Goal: Task Accomplishment & Management: Manage account settings

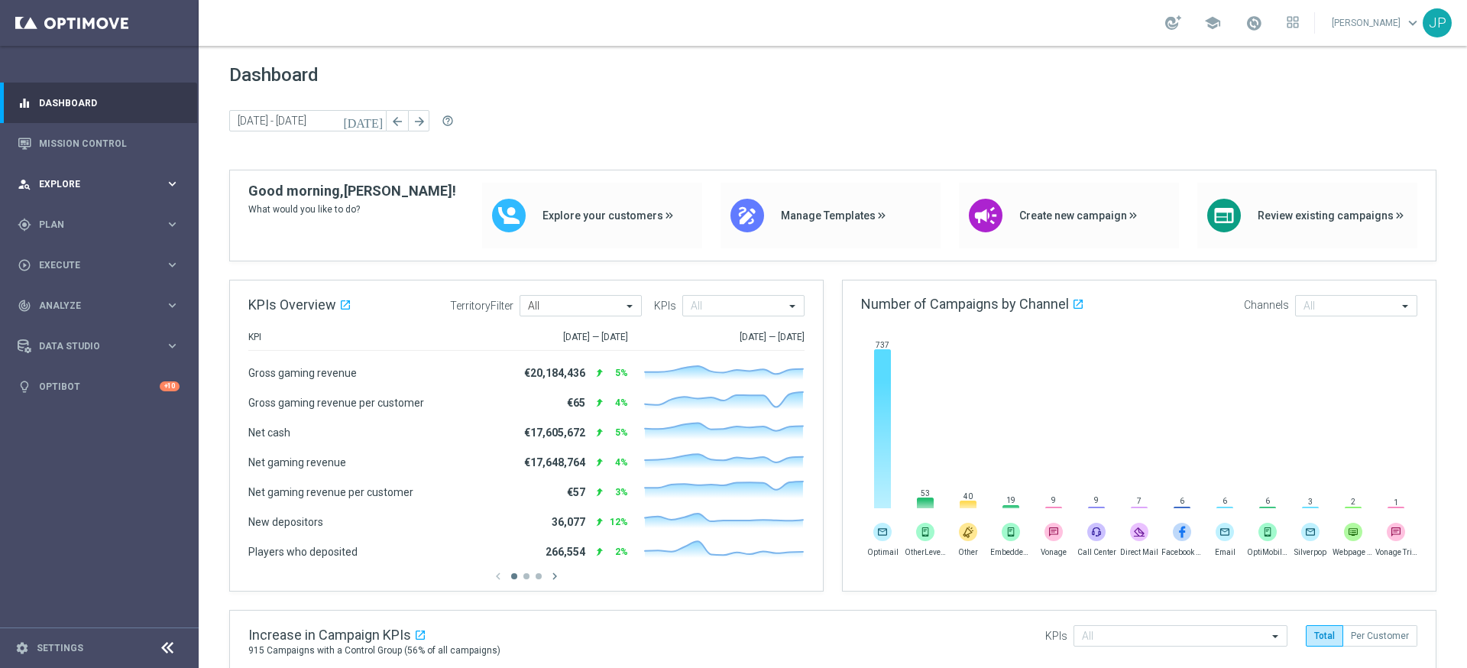
click at [131, 177] on div "person_search Explore" at bounding box center [92, 184] width 148 height 14
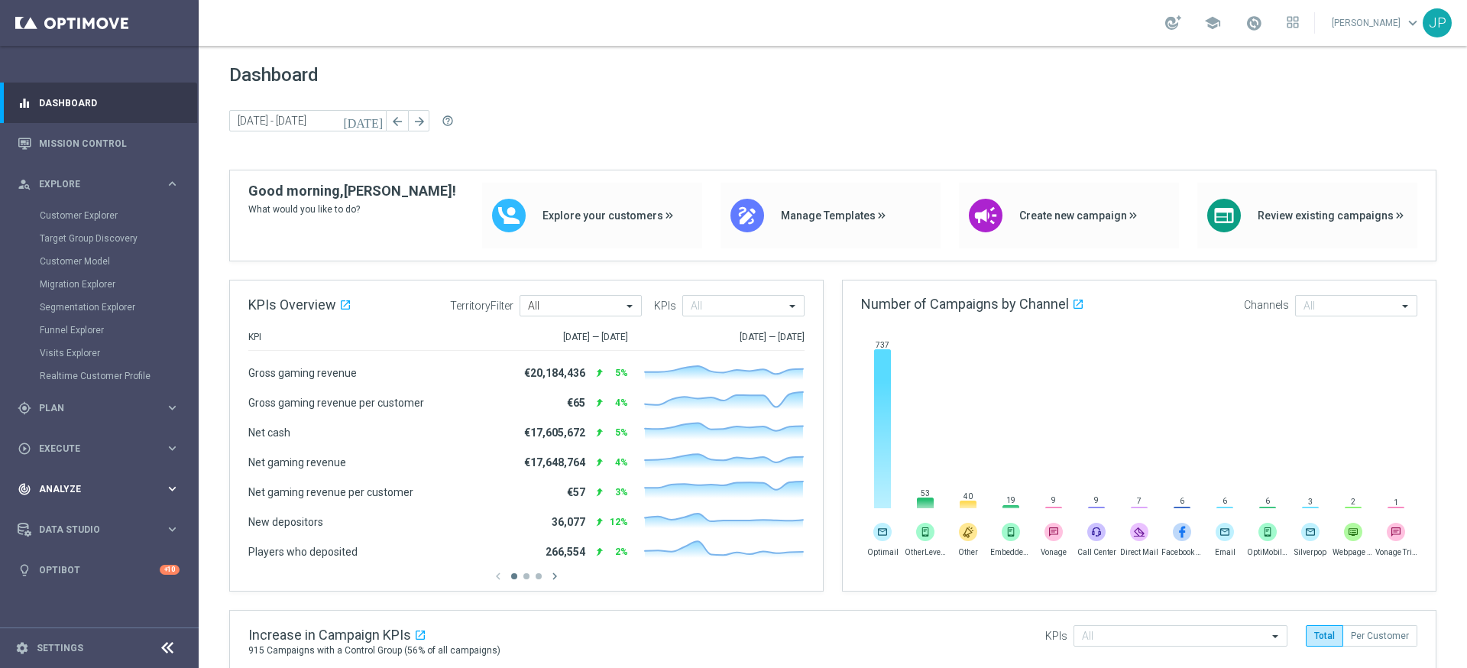
click at [126, 490] on span "Analyze" at bounding box center [102, 489] width 126 height 9
click at [134, 303] on span "Analyze" at bounding box center [102, 305] width 126 height 9
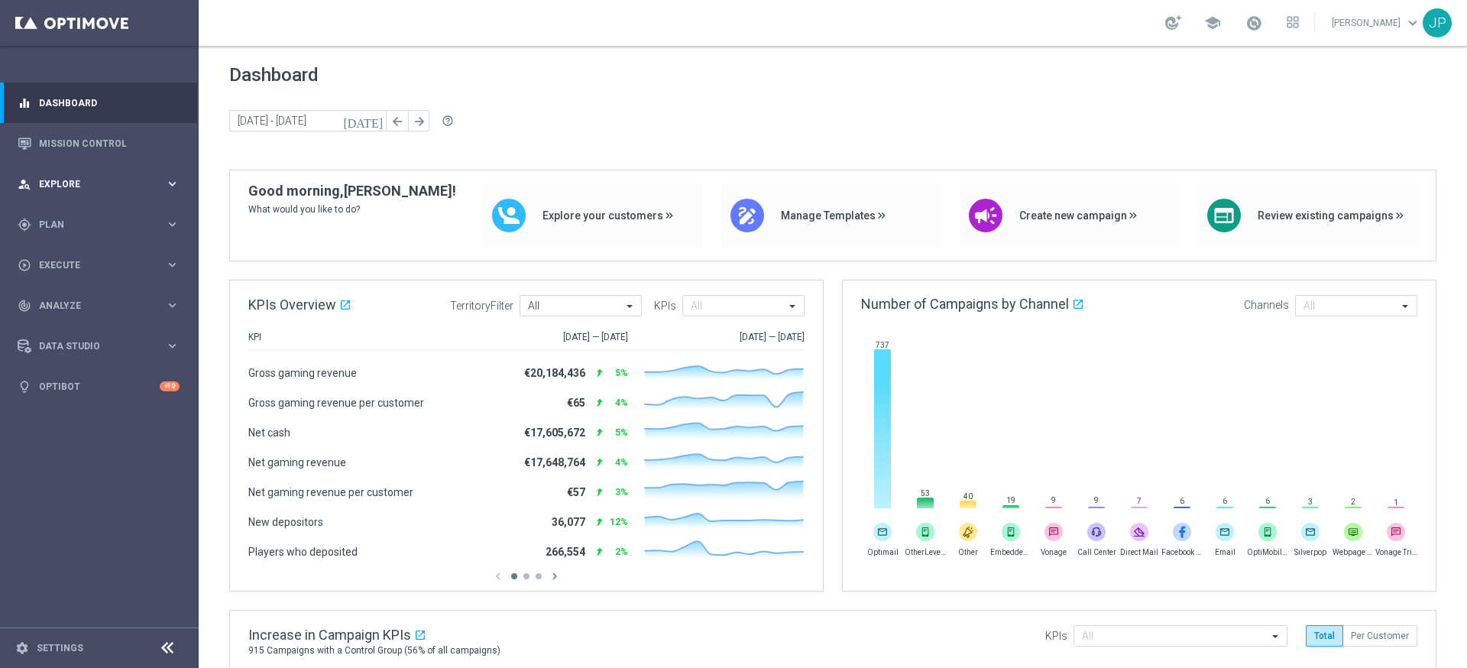
click at [148, 174] on div "person_search Explore keyboard_arrow_right" at bounding box center [98, 184] width 197 height 41
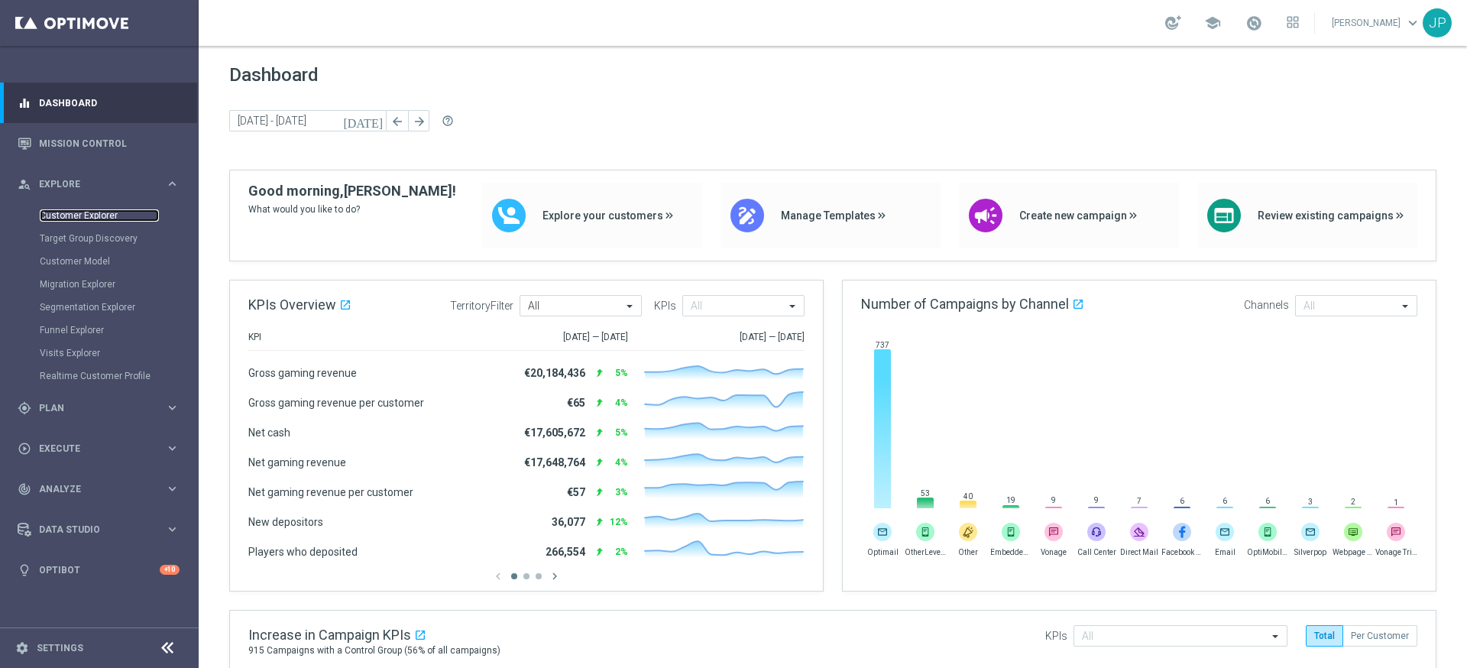
click at [111, 219] on link "Customer Explorer" at bounding box center [99, 215] width 119 height 12
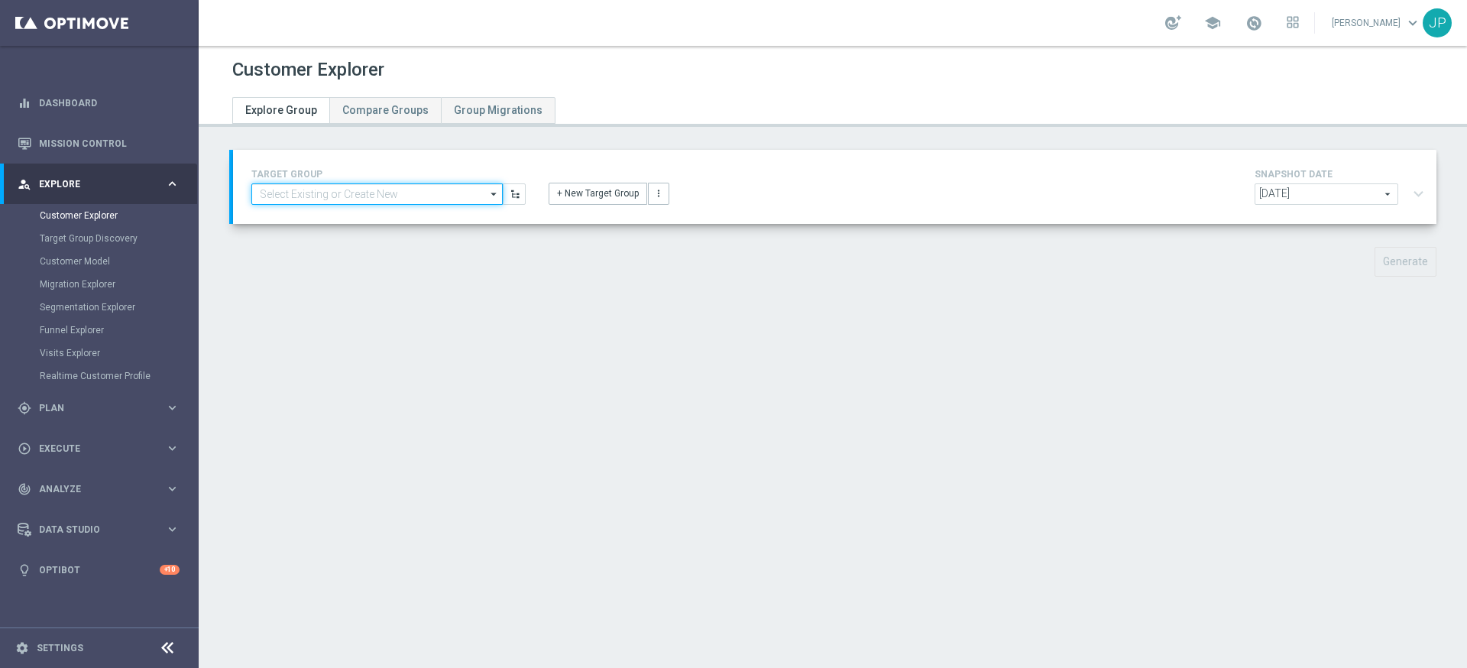
click at [444, 198] on input at bounding box center [376, 193] width 251 height 21
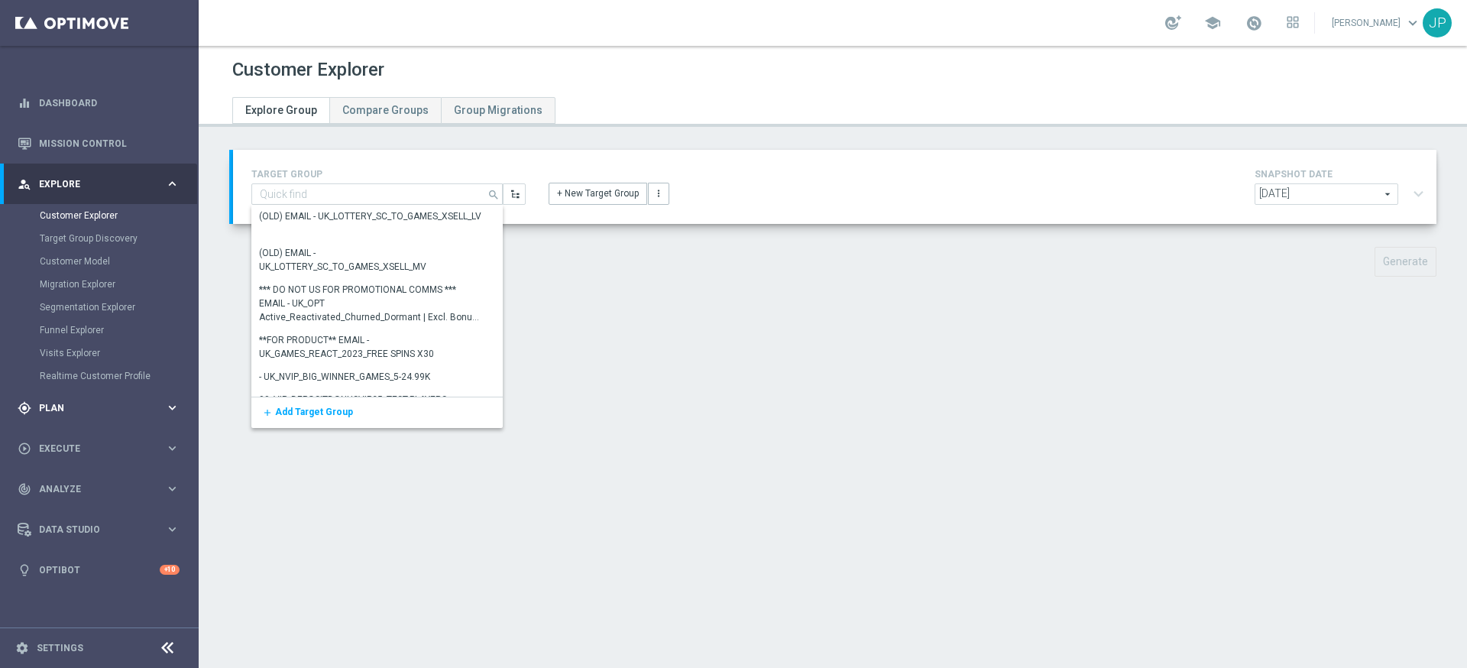
click at [95, 416] on div "gps_fixed Plan keyboard_arrow_right" at bounding box center [98, 408] width 197 height 41
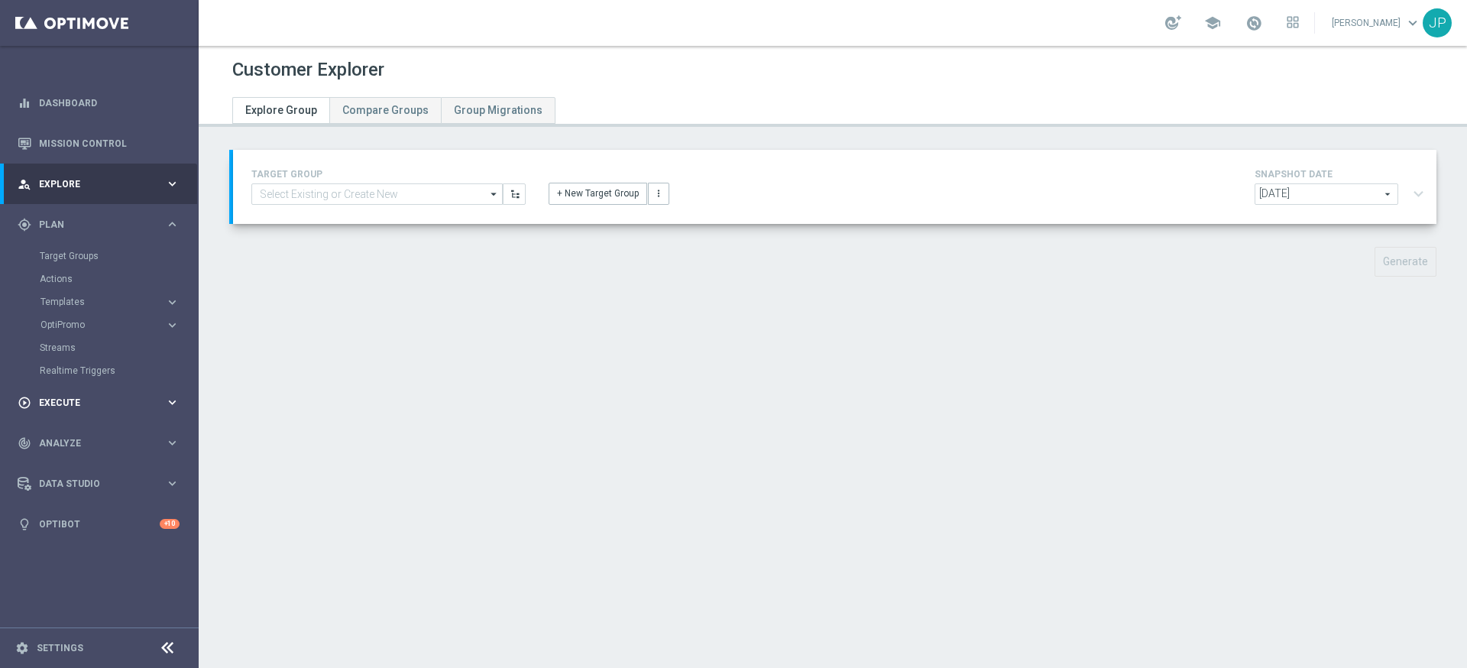
click at [118, 403] on span "Execute" at bounding box center [102, 402] width 126 height 9
click at [128, 348] on span "Analyze" at bounding box center [102, 351] width 126 height 9
click at [92, 336] on link "Customer 360" at bounding box center [99, 337] width 119 height 12
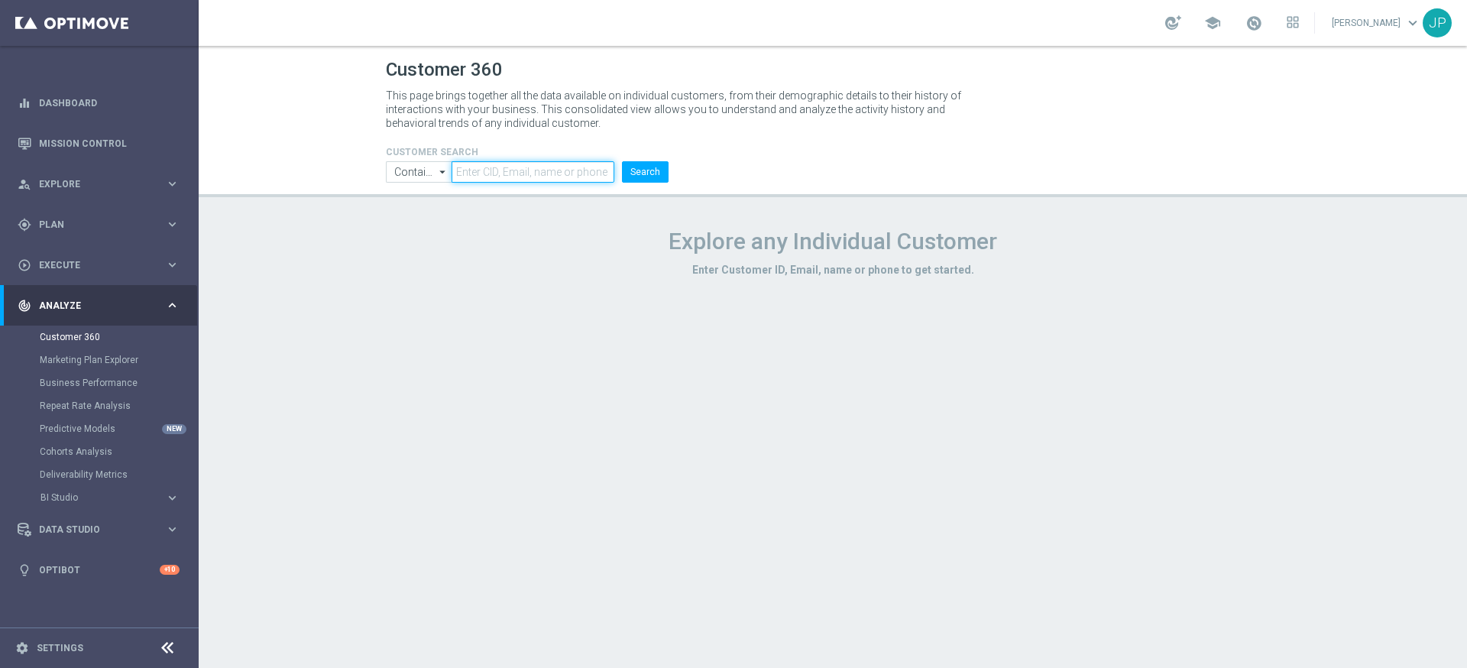
click at [533, 170] on input "text" at bounding box center [533, 171] width 163 height 21
paste input "225345376"
type input "225345376"
click at [648, 173] on button "Search" at bounding box center [645, 171] width 47 height 21
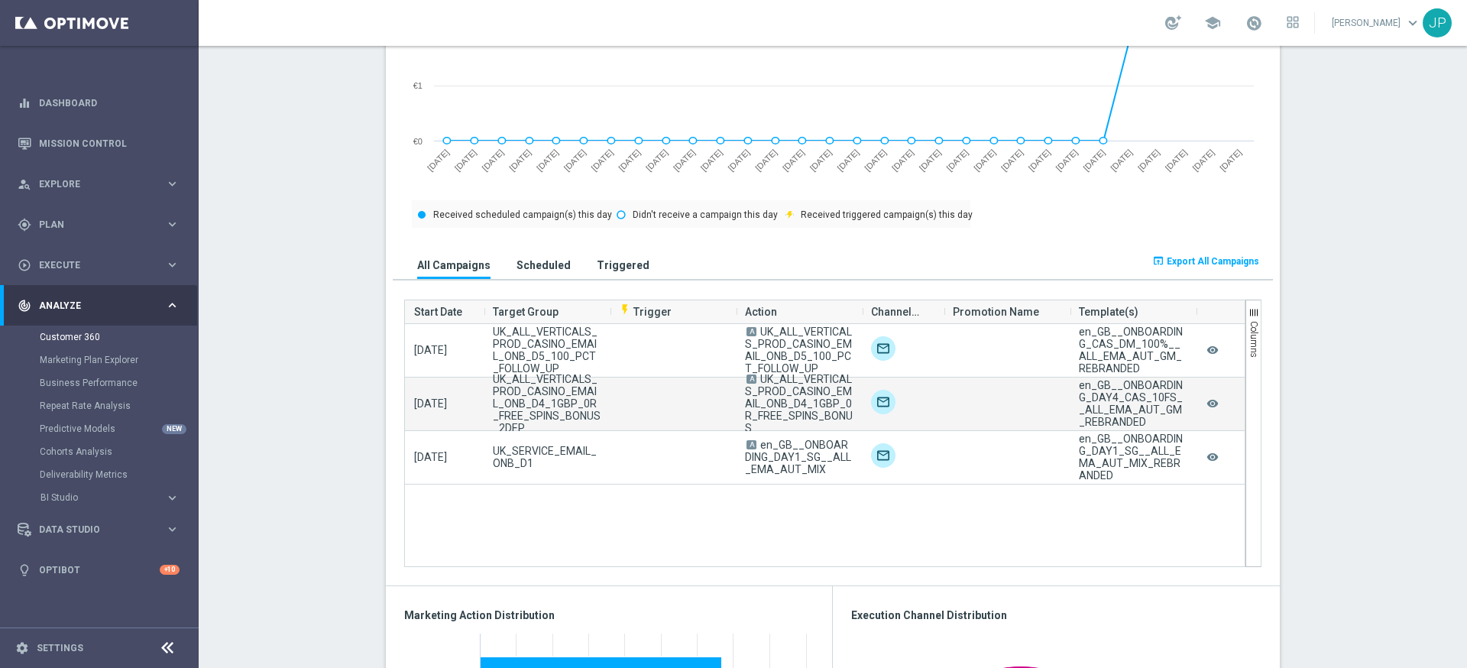
scroll to position [829, 0]
click at [1214, 407] on icon "remove_red_eye" at bounding box center [1212, 405] width 15 height 20
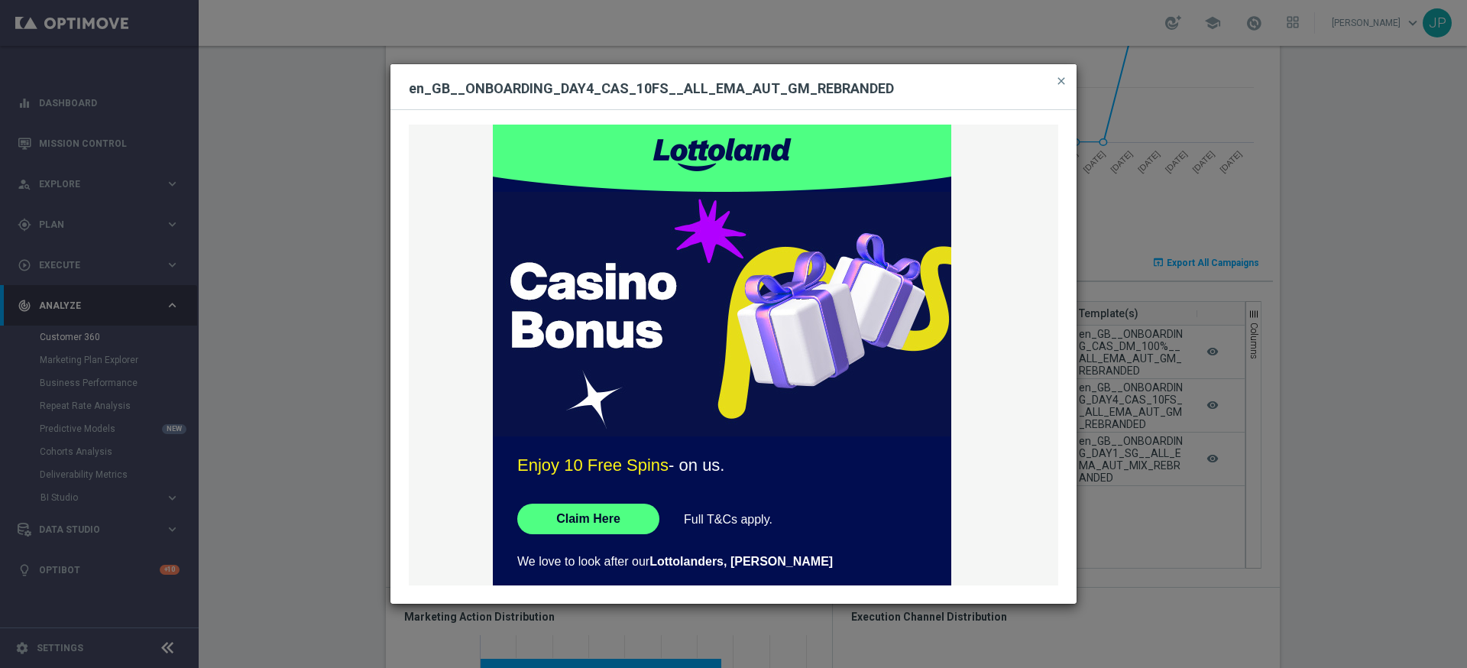
scroll to position [0, 0]
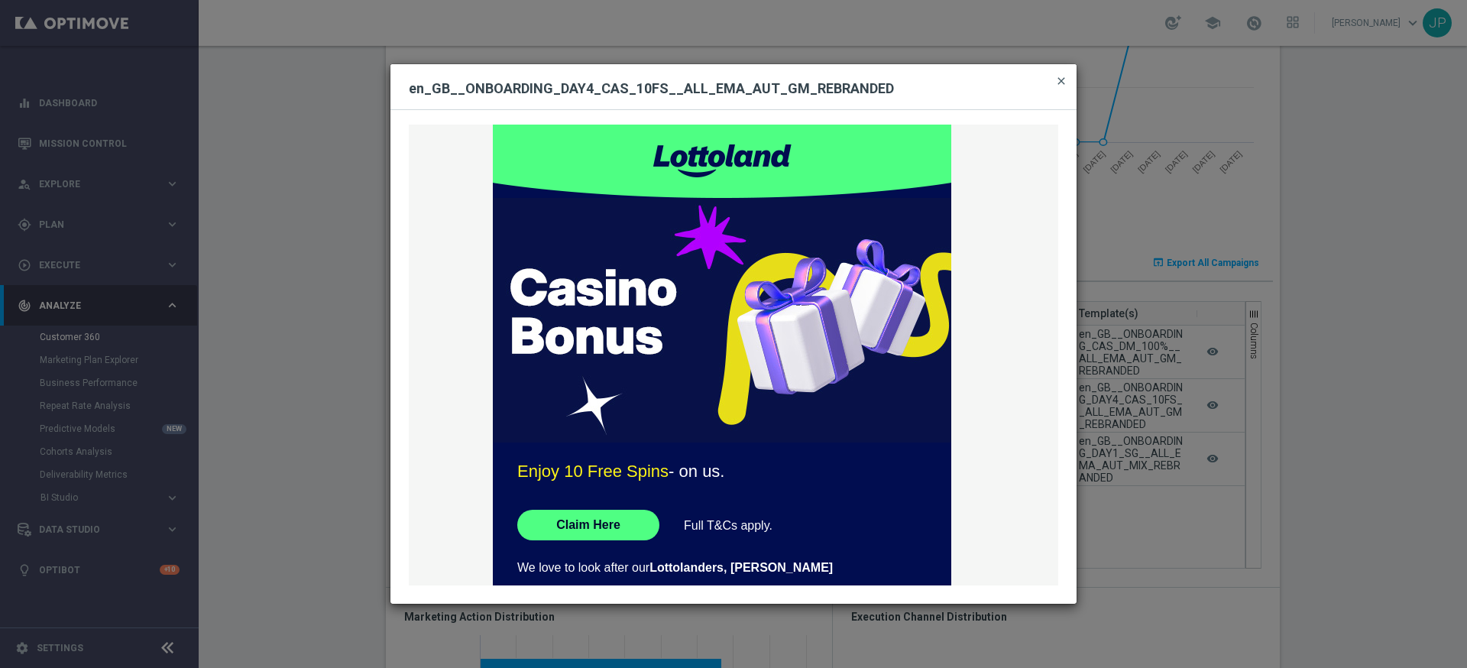
click at [1059, 82] on span "close" at bounding box center [1062, 81] width 12 height 12
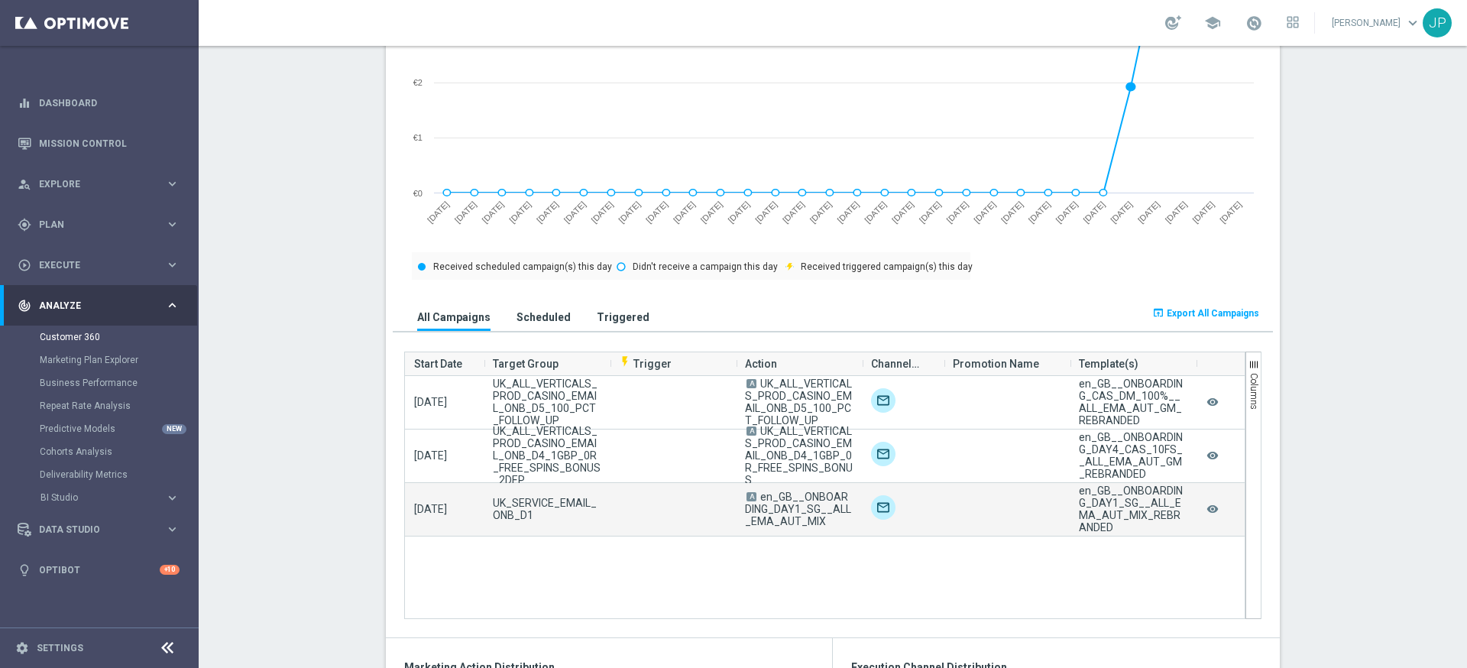
scroll to position [774, 0]
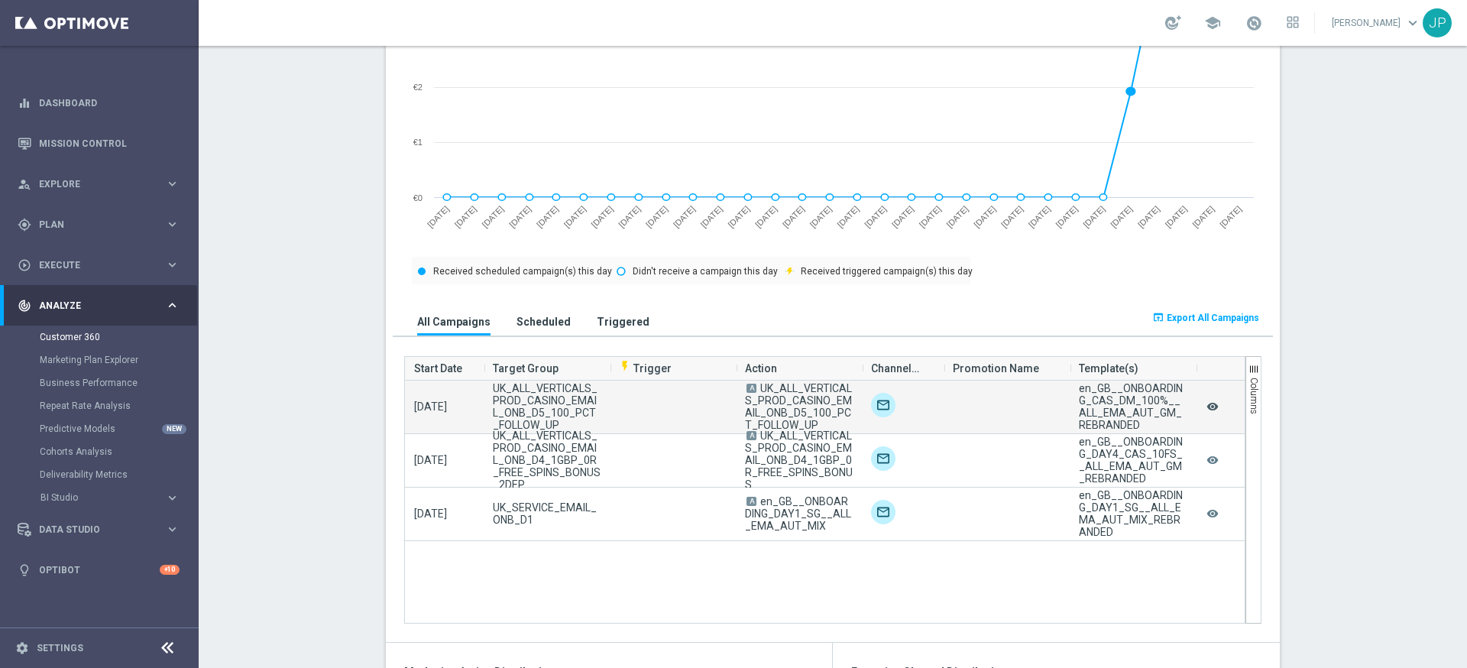
click at [1214, 407] on icon "remove_red_eye" at bounding box center [1212, 407] width 15 height 20
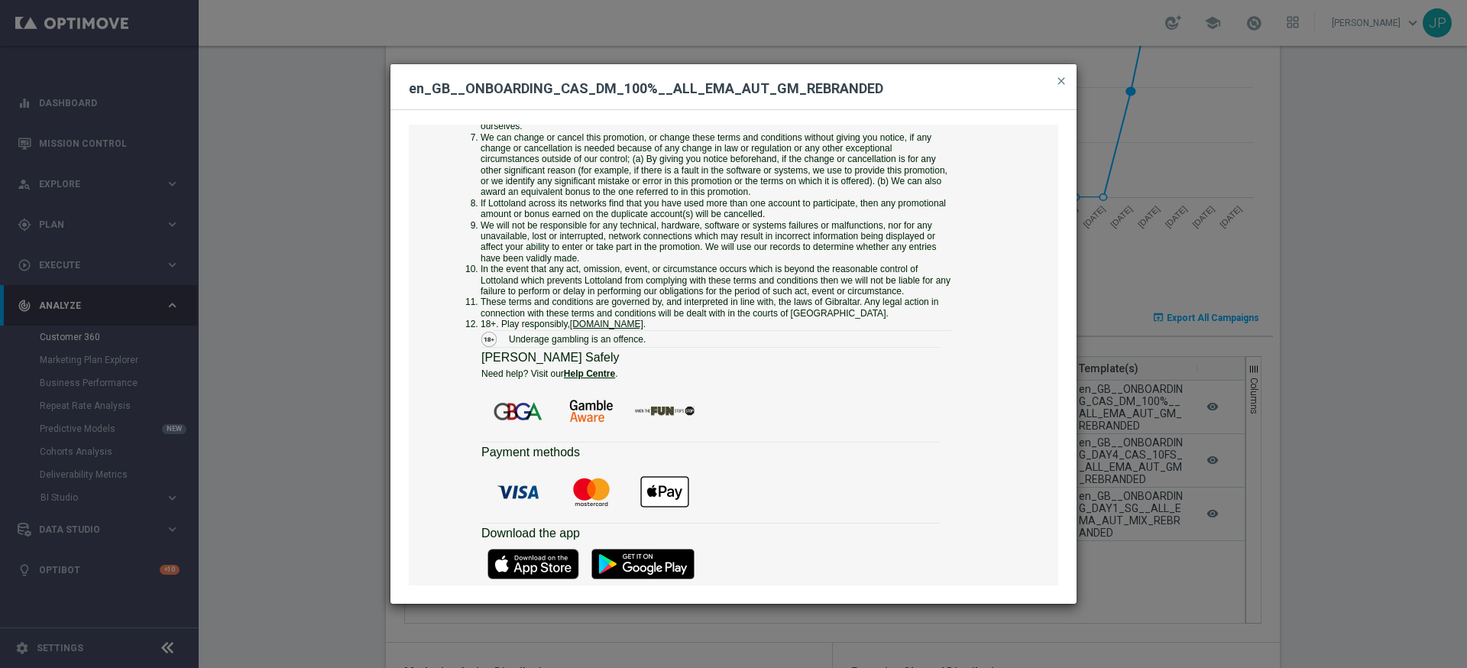
scroll to position [1536, 0]
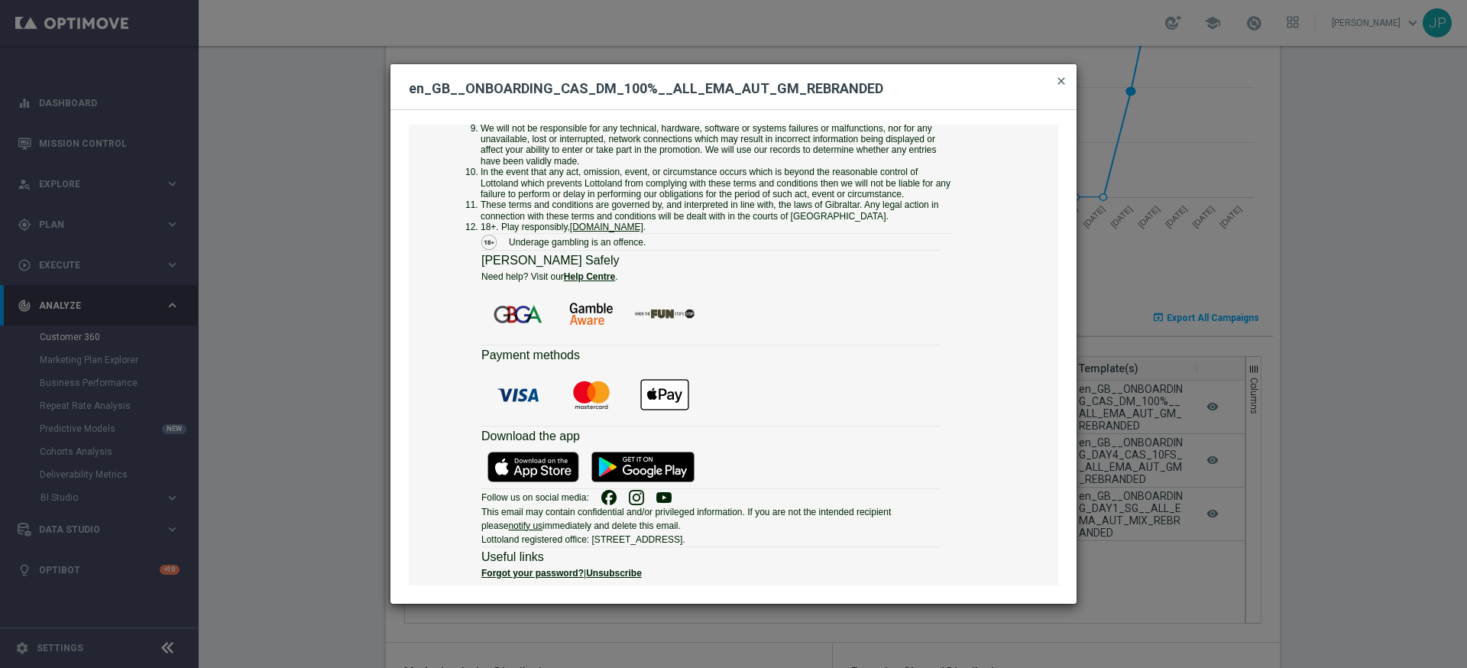
click at [1062, 81] on span "close" at bounding box center [1062, 81] width 12 height 12
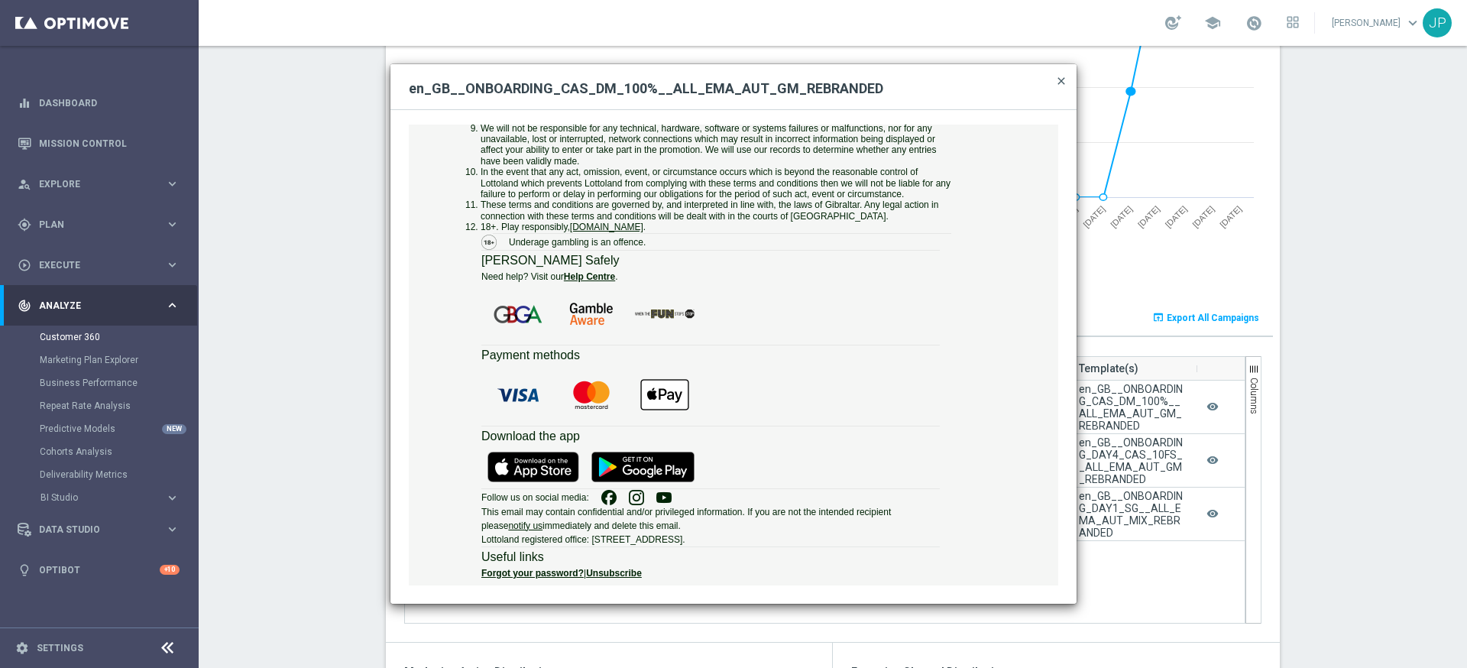
scroll to position [774, 0]
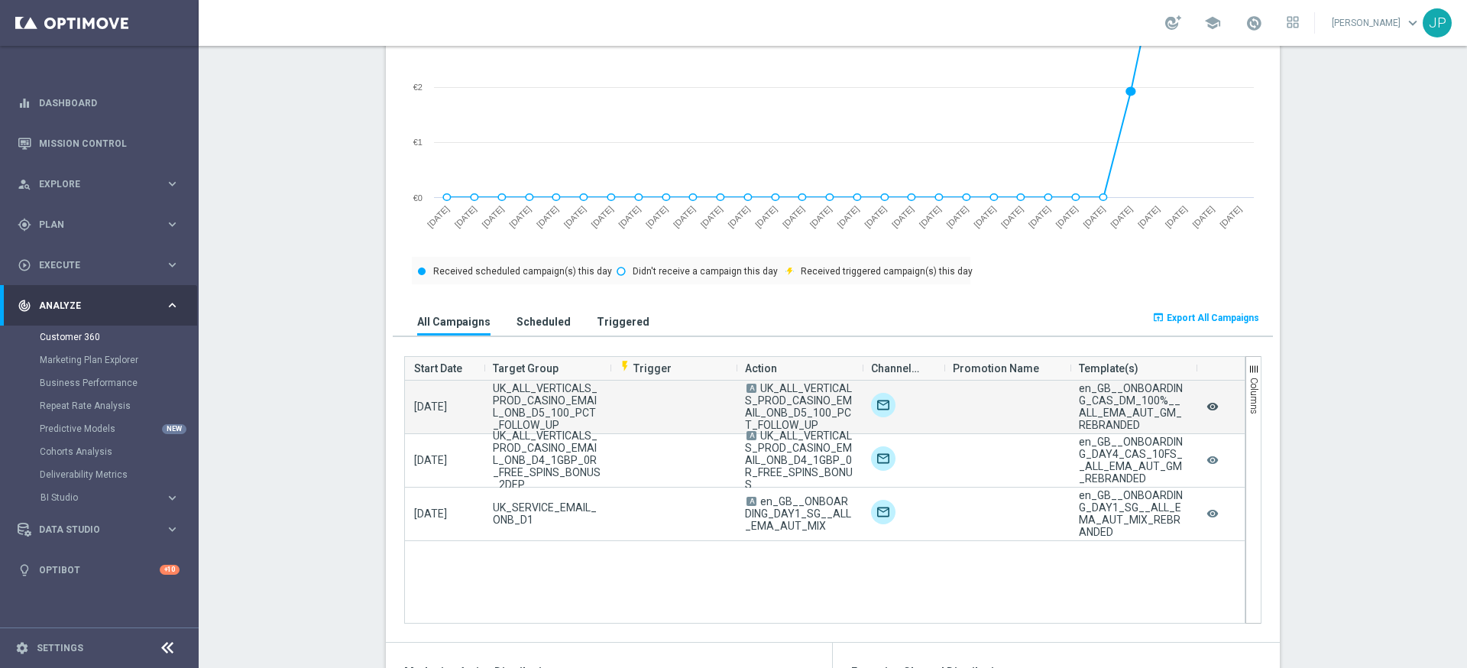
click at [1216, 407] on icon "remove_red_eye" at bounding box center [1212, 407] width 15 height 20
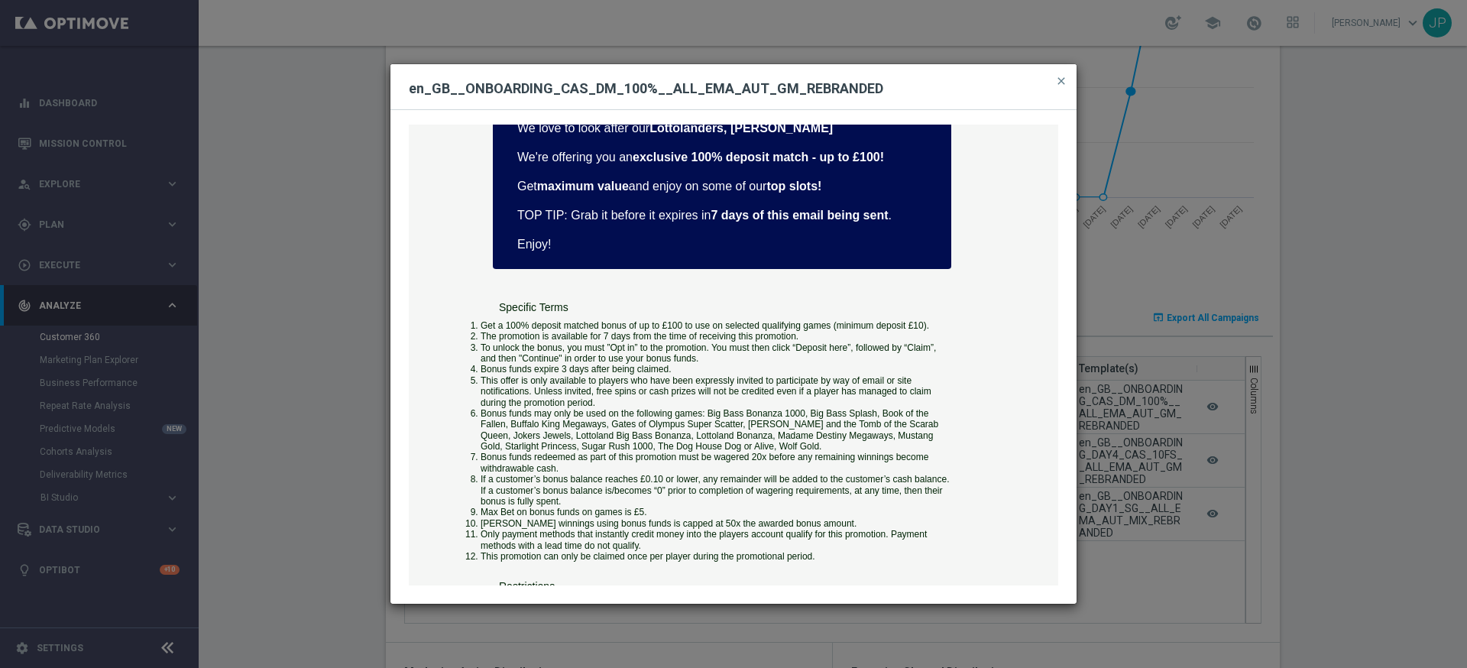
scroll to position [0, 0]
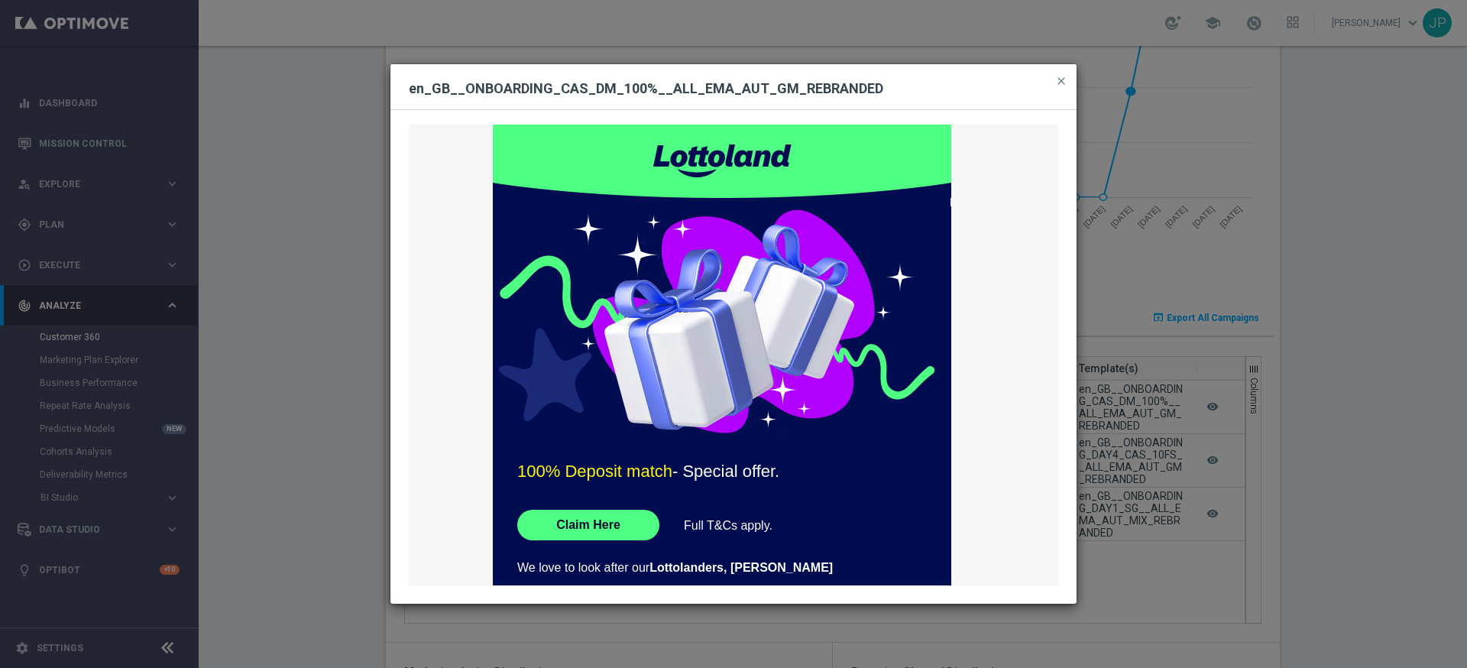
click at [596, 527] on div "Maximise your deposit. 100% Deposit match - Special offer. Claim Here Full T&Cs…" at bounding box center [734, 355] width 650 height 461
click at [611, 529] on div "Maximise your deposit. 100% Deposit match - Special offer. Claim Here Full T&Cs…" at bounding box center [734, 355] width 650 height 461
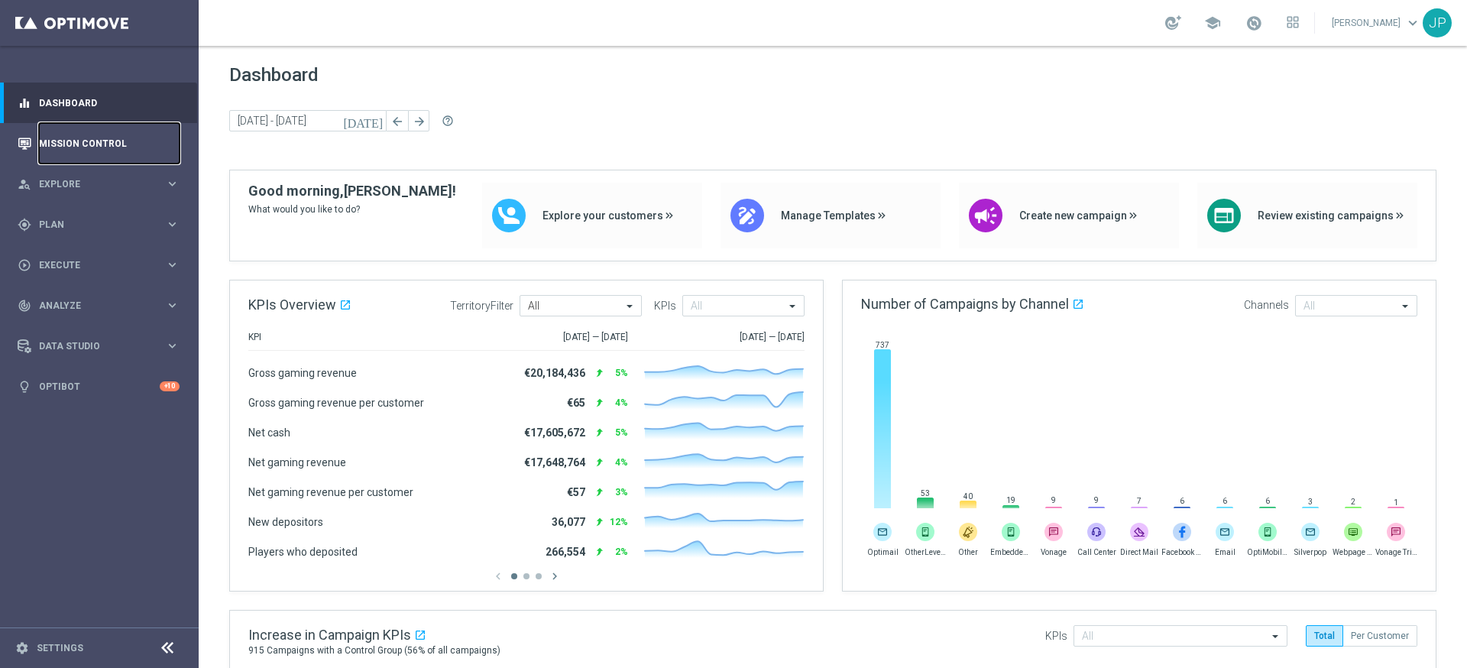
click at [113, 141] on link "Mission Control" at bounding box center [109, 143] width 141 height 41
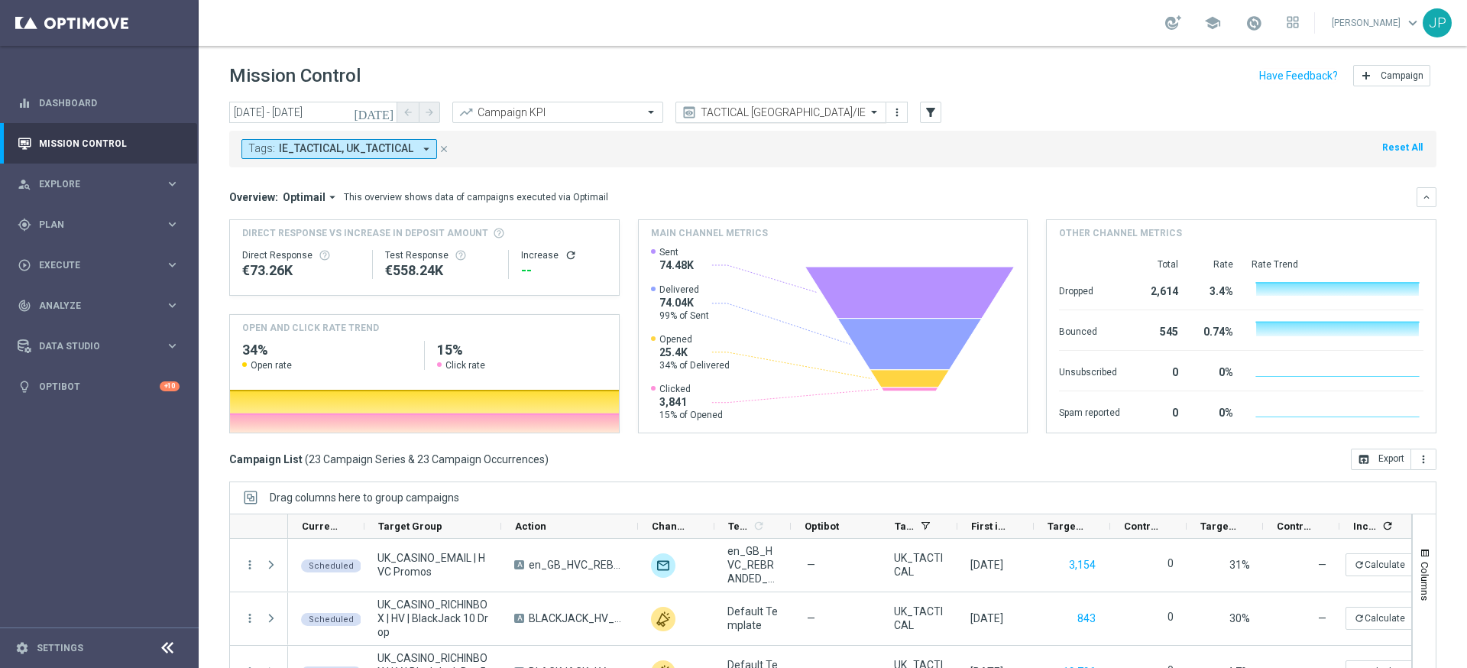
click at [871, 112] on span at bounding box center [876, 111] width 19 height 13
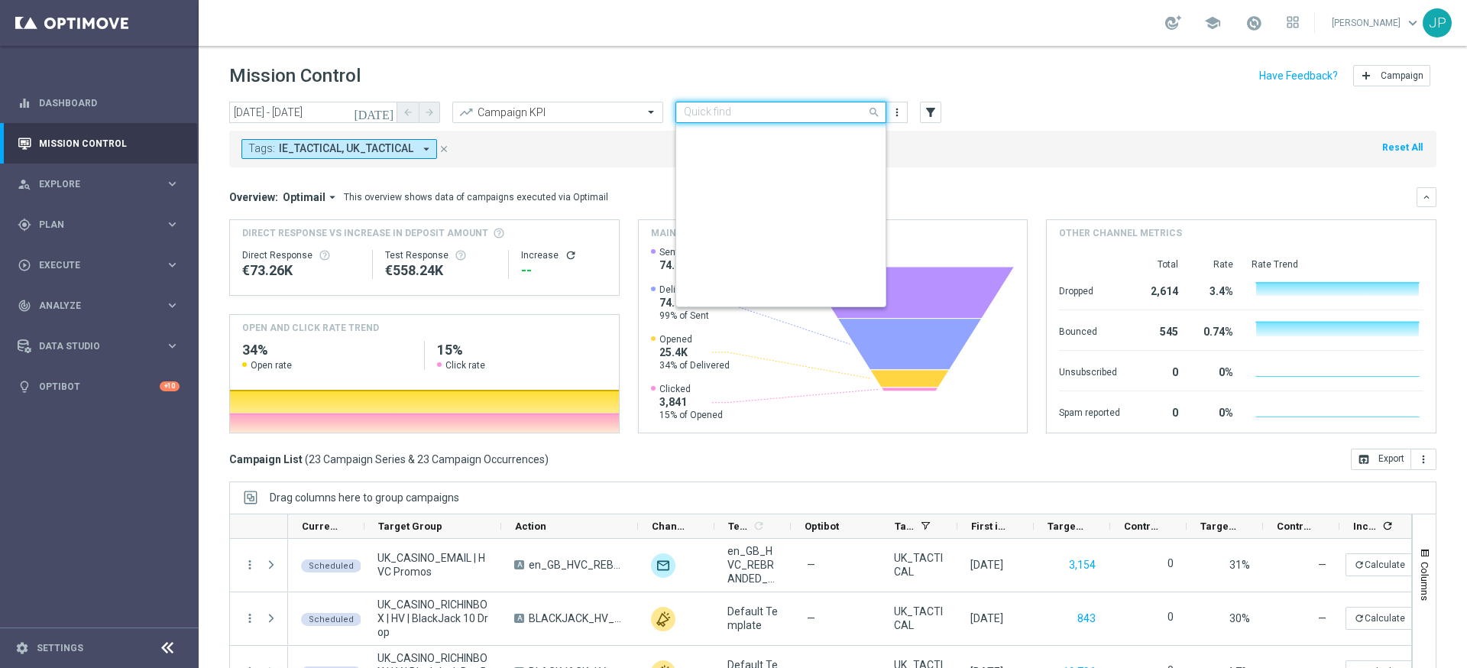
scroll to position [328, 0]
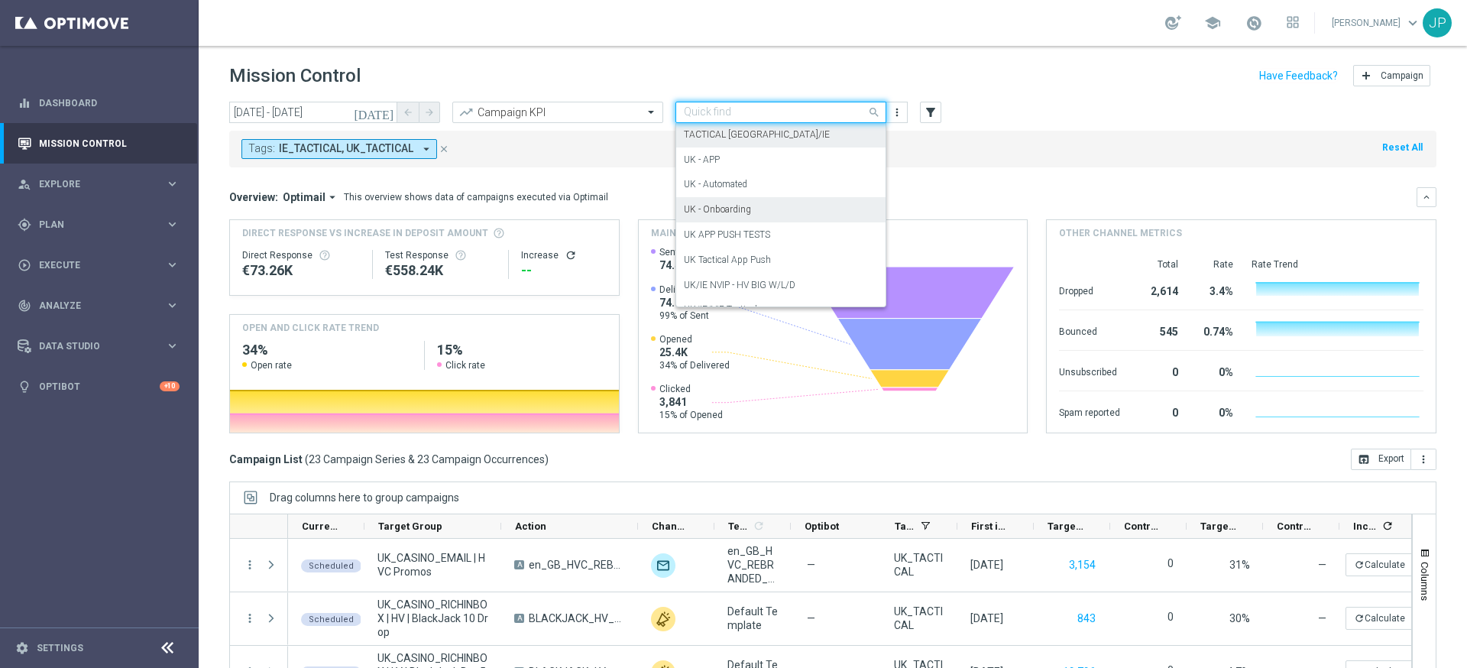
click at [833, 216] on div "UK - Onboarding" at bounding box center [781, 209] width 194 height 25
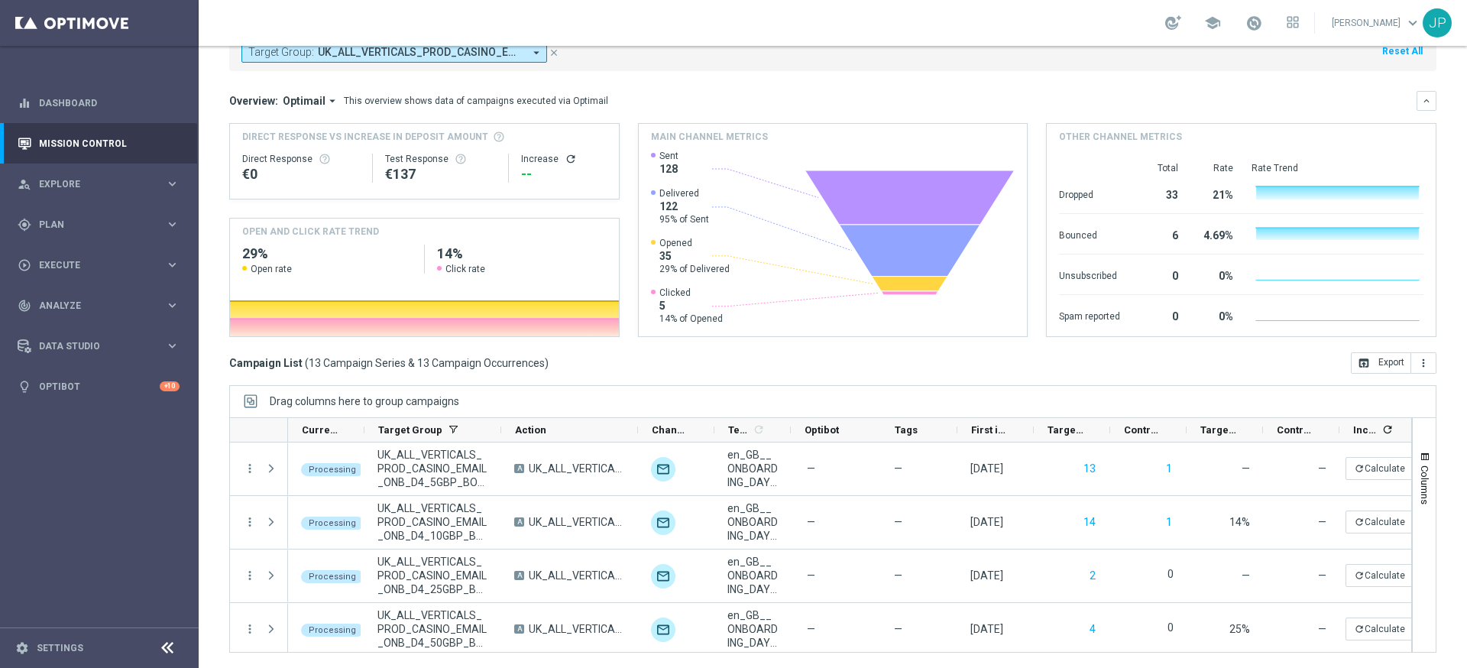
scroll to position [486, 0]
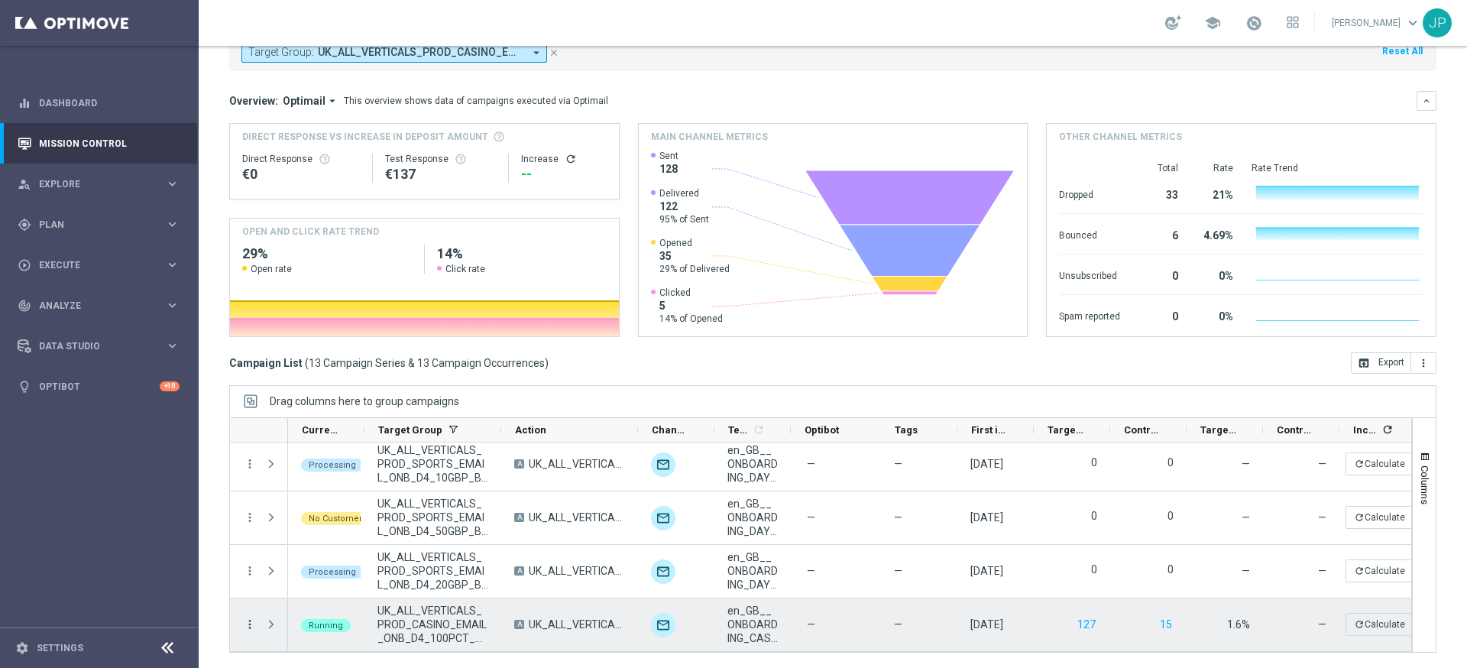
click at [245, 627] on icon "more_vert" at bounding box center [250, 625] width 14 height 14
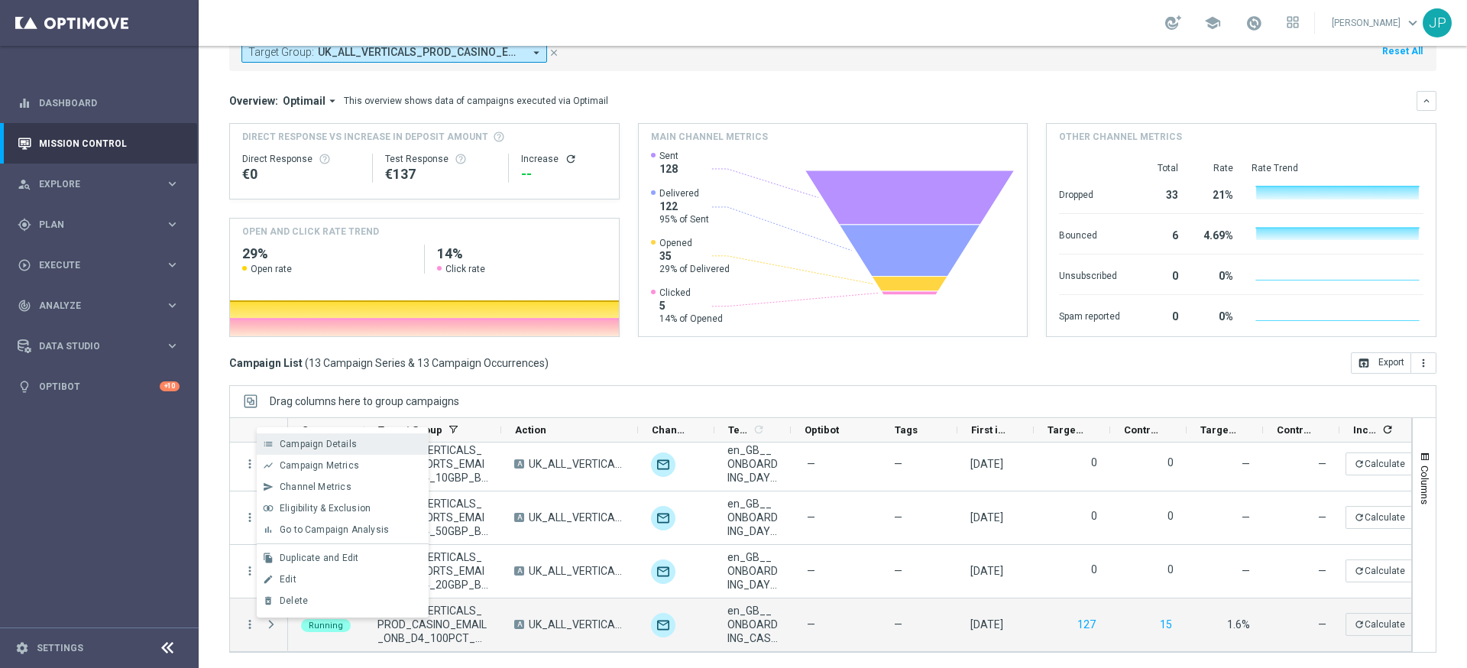
click at [349, 448] on span "Campaign Details" at bounding box center [318, 444] width 77 height 11
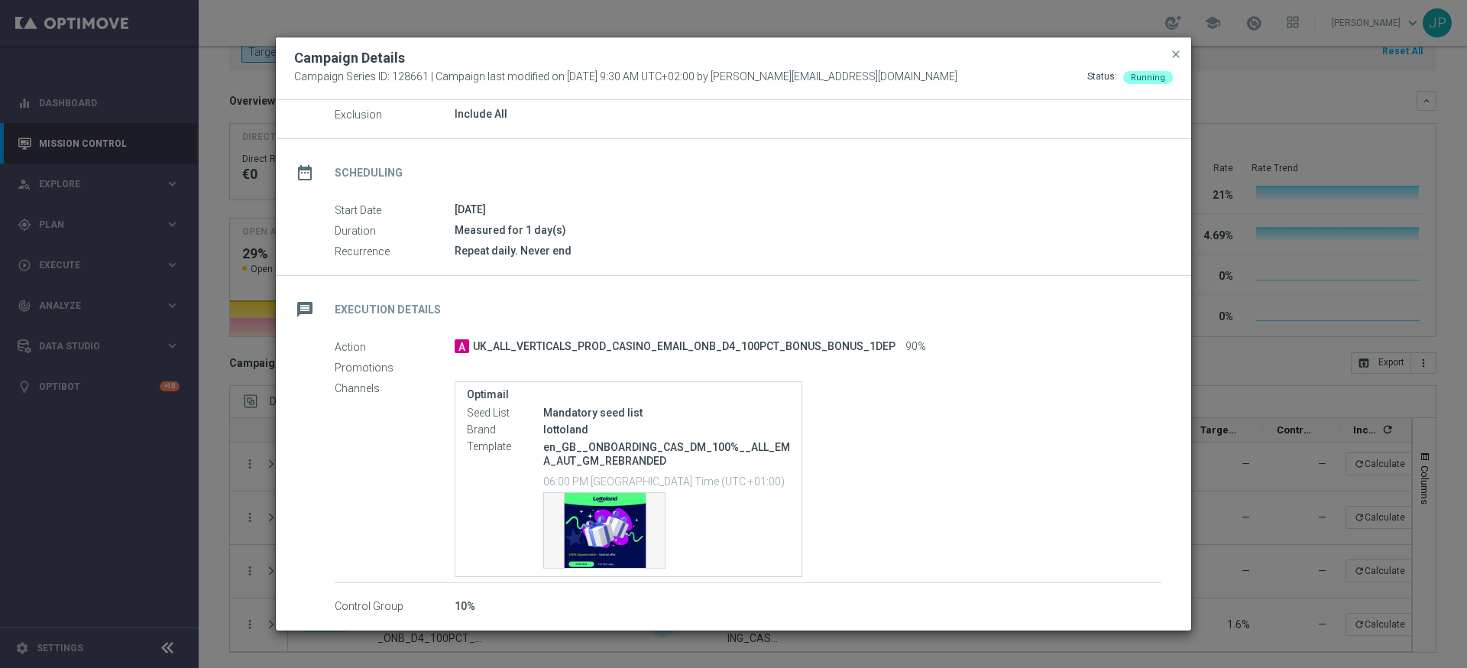
scroll to position [0, 0]
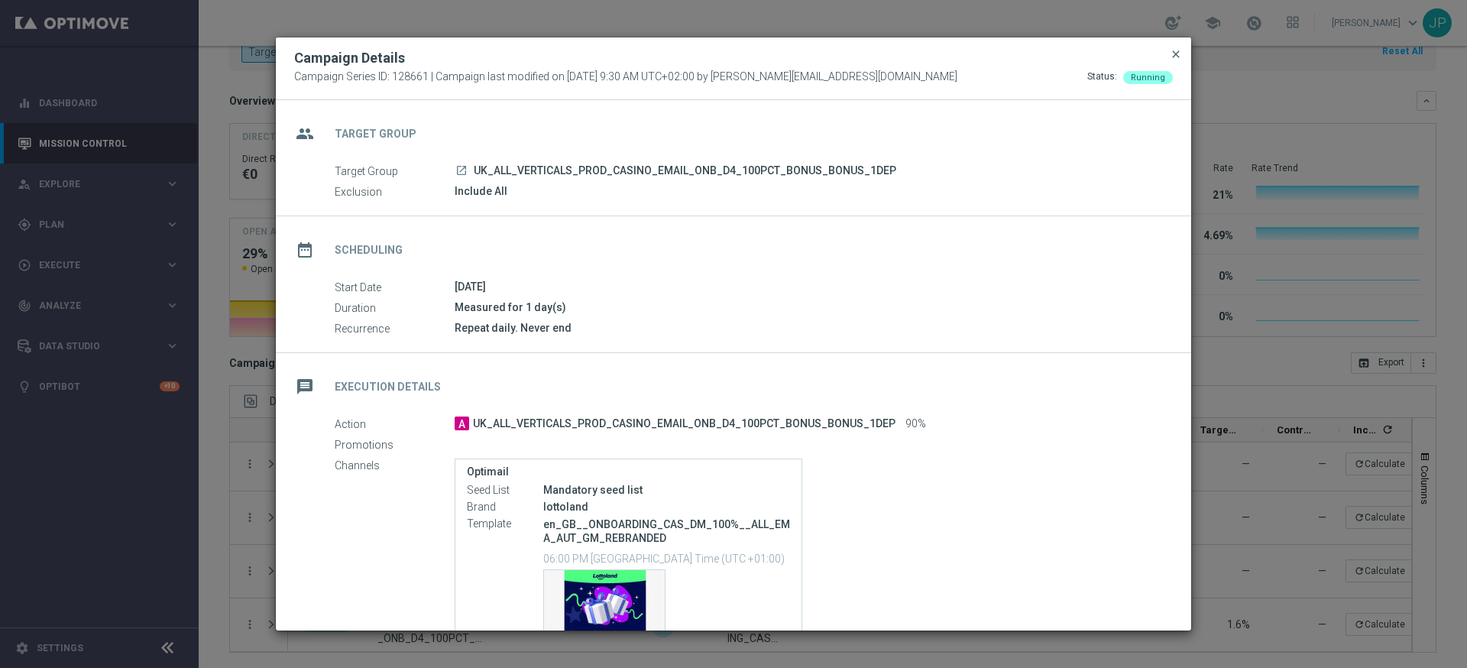
click at [1180, 55] on span "close" at bounding box center [1176, 54] width 12 height 12
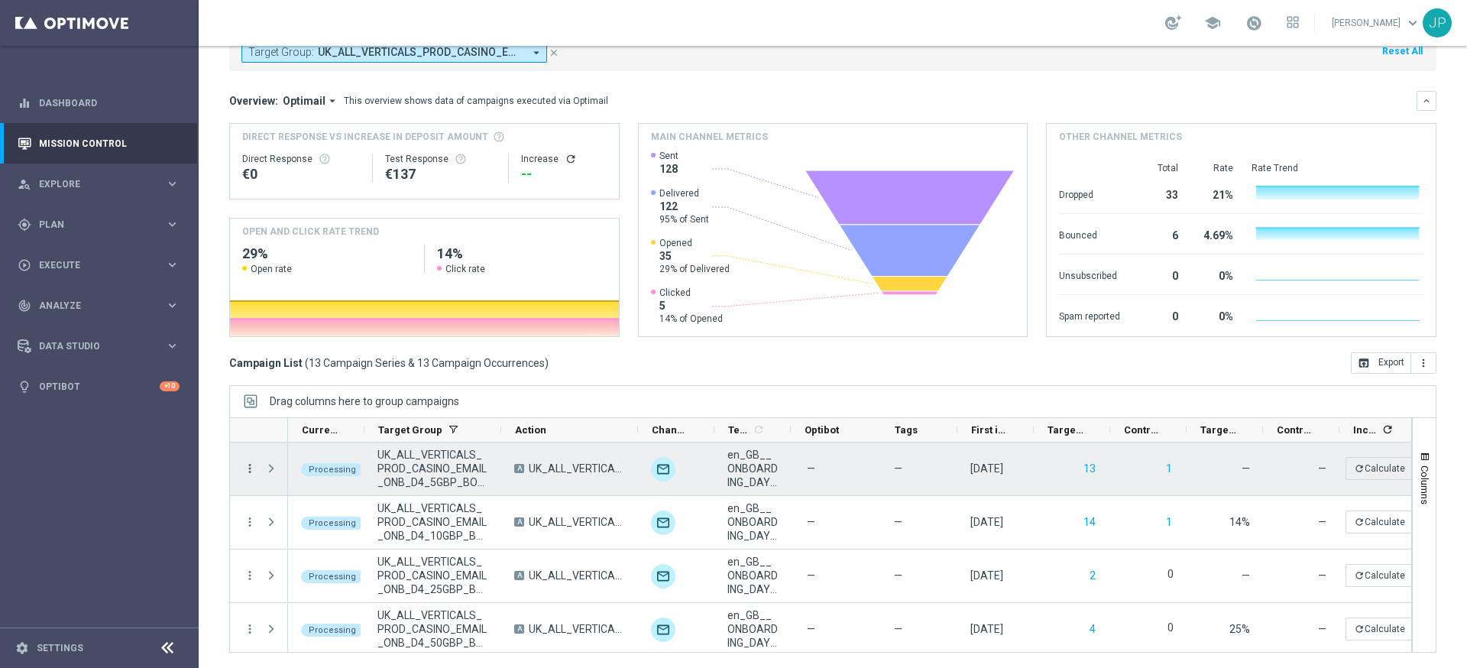
click at [248, 465] on icon "more_vert" at bounding box center [250, 469] width 14 height 14
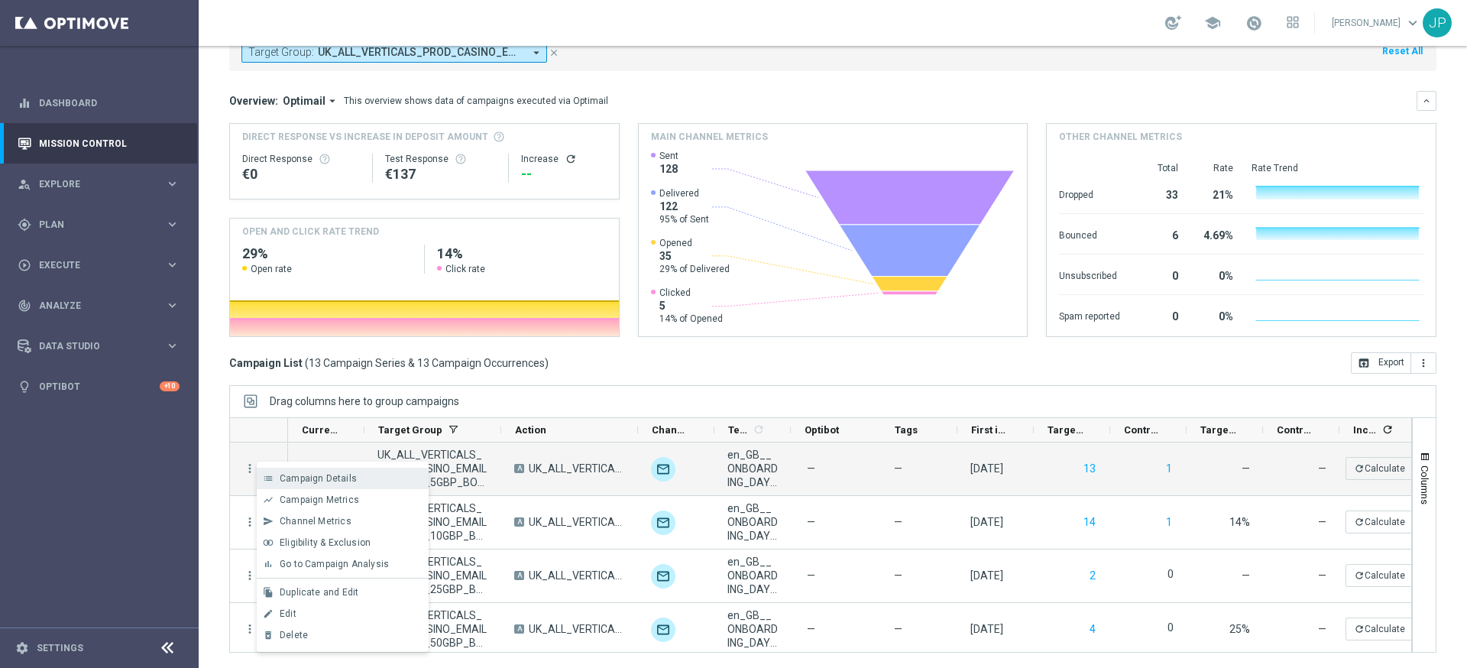
click at [365, 477] on div "Campaign Details" at bounding box center [351, 478] width 142 height 11
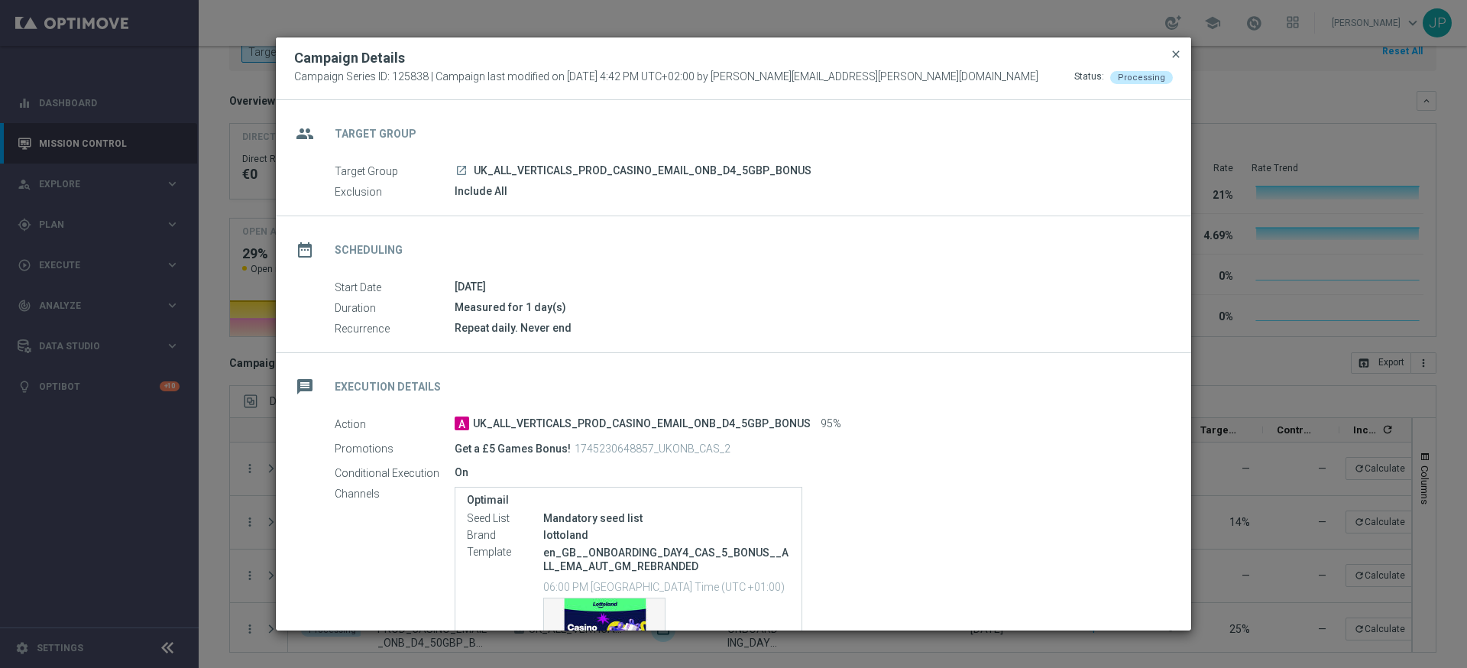
click at [1179, 50] on span "close" at bounding box center [1176, 54] width 12 height 12
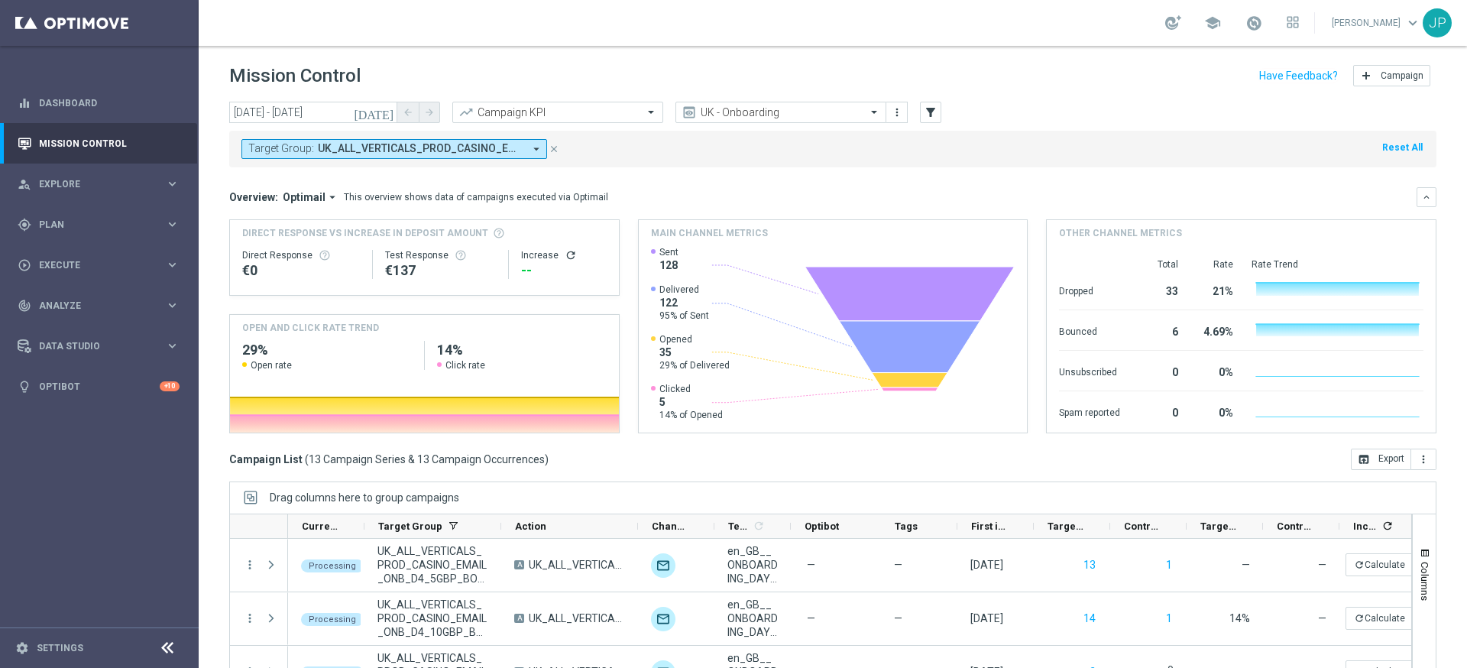
click at [389, 114] on icon "[DATE]" at bounding box center [374, 112] width 41 height 14
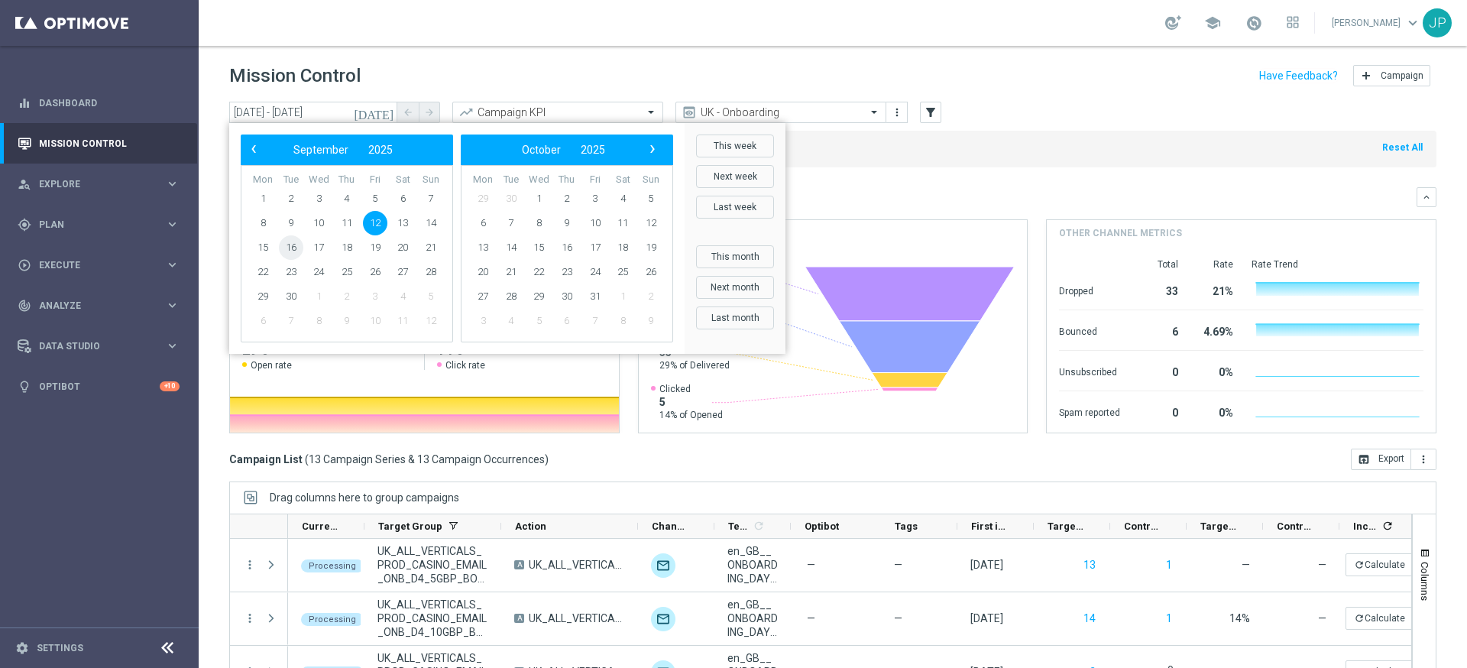
click at [295, 247] on span "16" at bounding box center [291, 247] width 24 height 24
click at [294, 247] on span "16" at bounding box center [291, 247] width 24 height 24
type input "16 Sep 2025 - 16 Sep 2025"
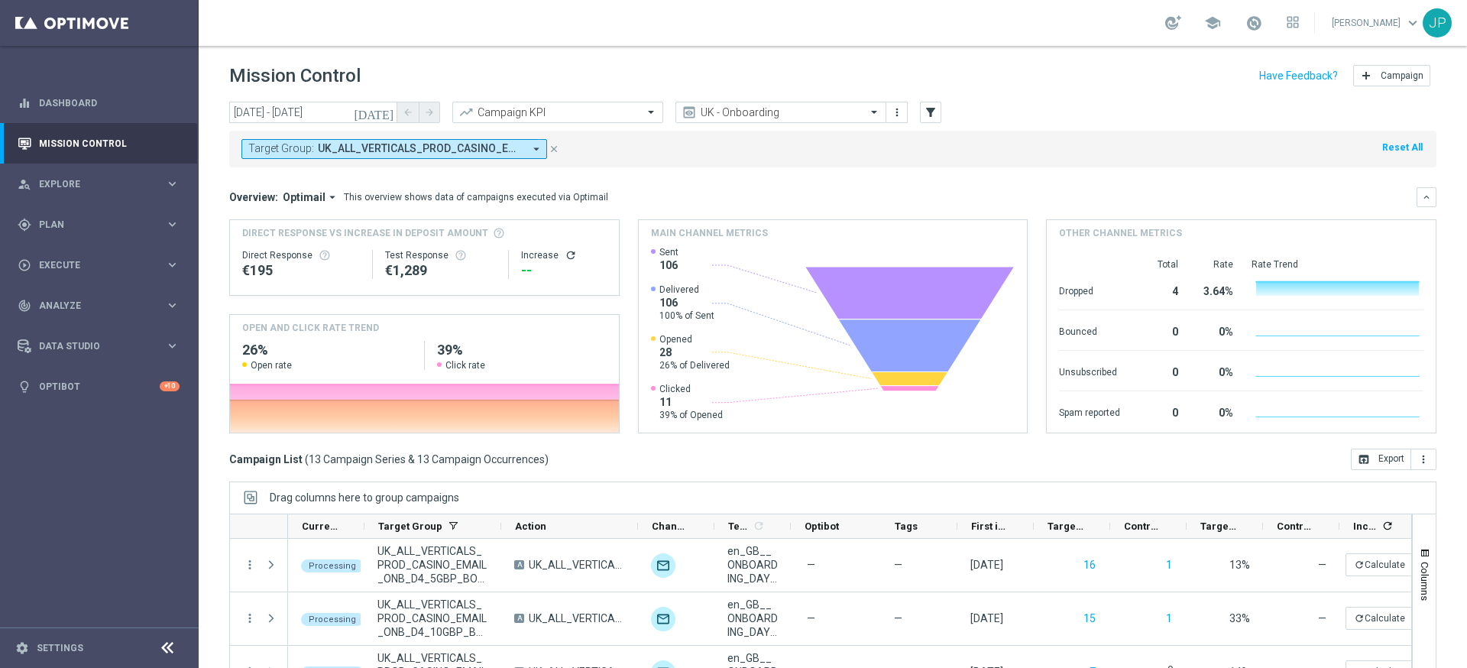
click at [556, 150] on icon "close" at bounding box center [554, 149] width 11 height 11
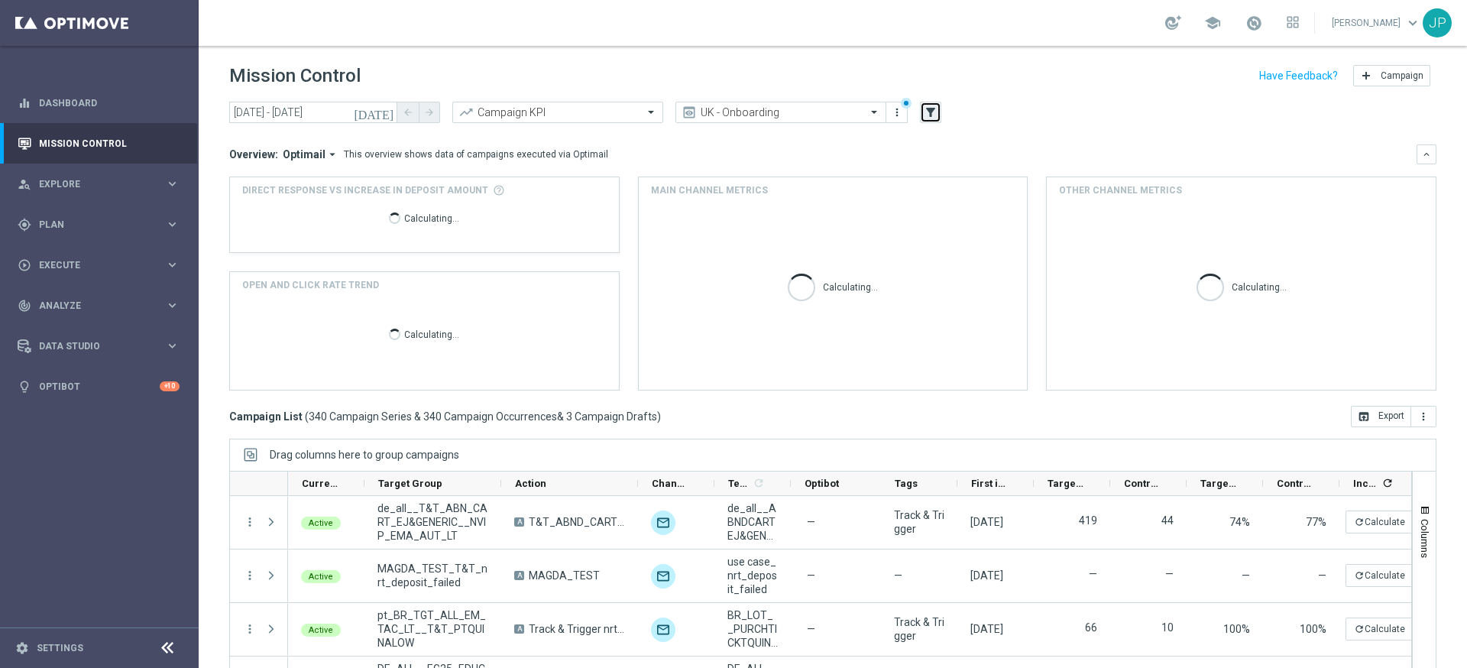
click at [939, 115] on button "filter_alt" at bounding box center [930, 112] width 21 height 21
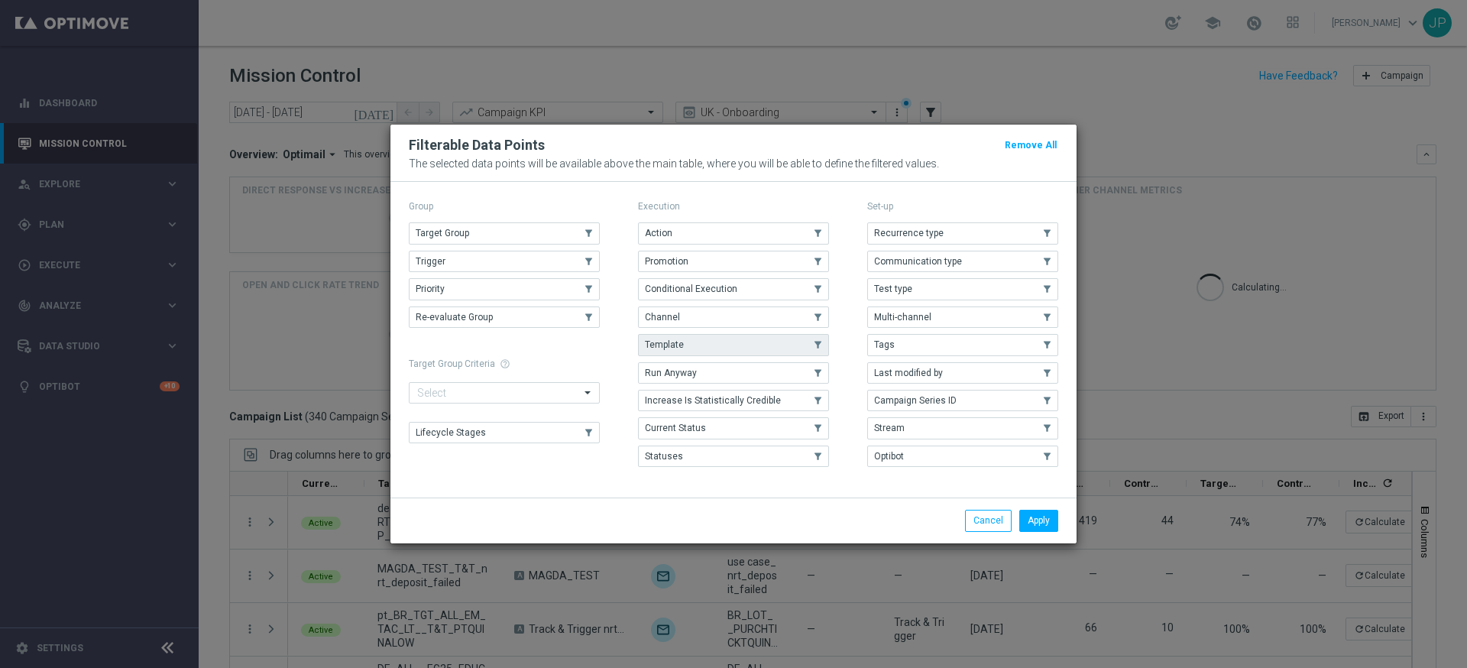
click at [820, 345] on use "button" at bounding box center [818, 344] width 11 height 11
click at [1050, 522] on button "Apply" at bounding box center [1039, 520] width 39 height 21
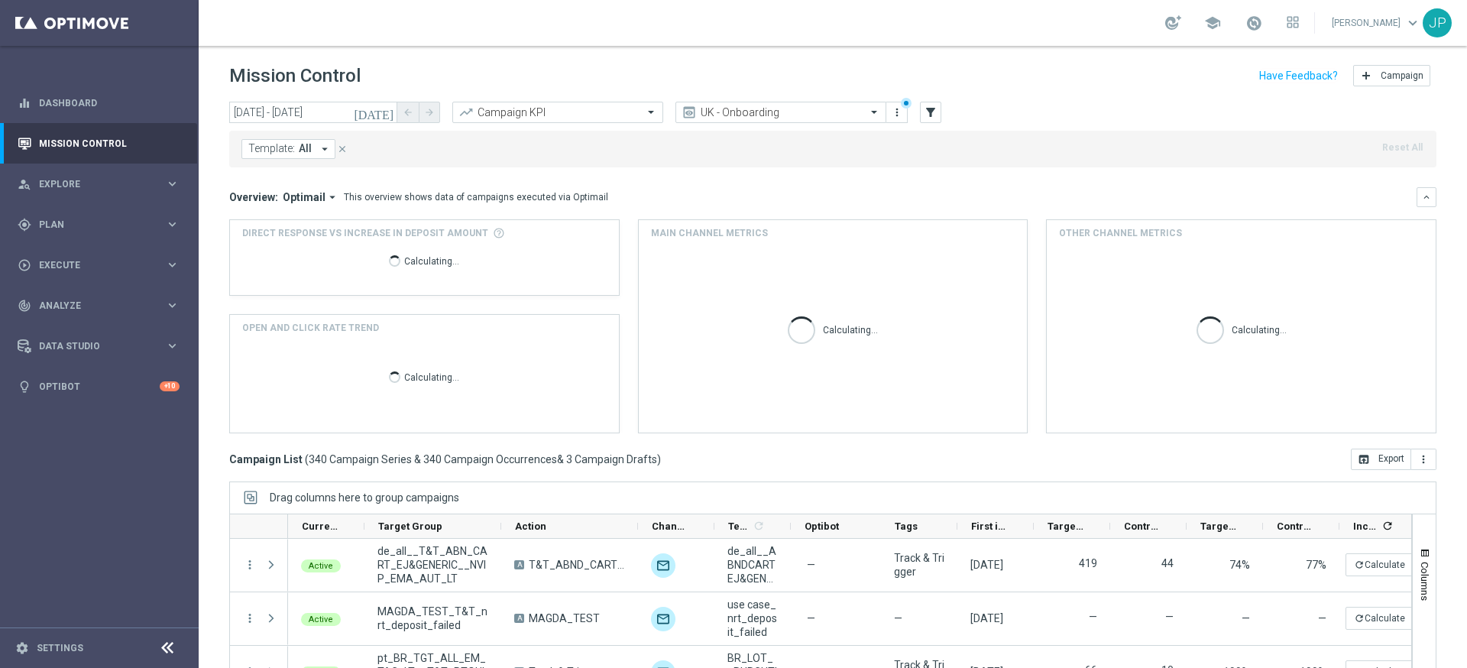
click at [318, 156] on button "Template: All arrow_drop_down" at bounding box center [289, 149] width 94 height 20
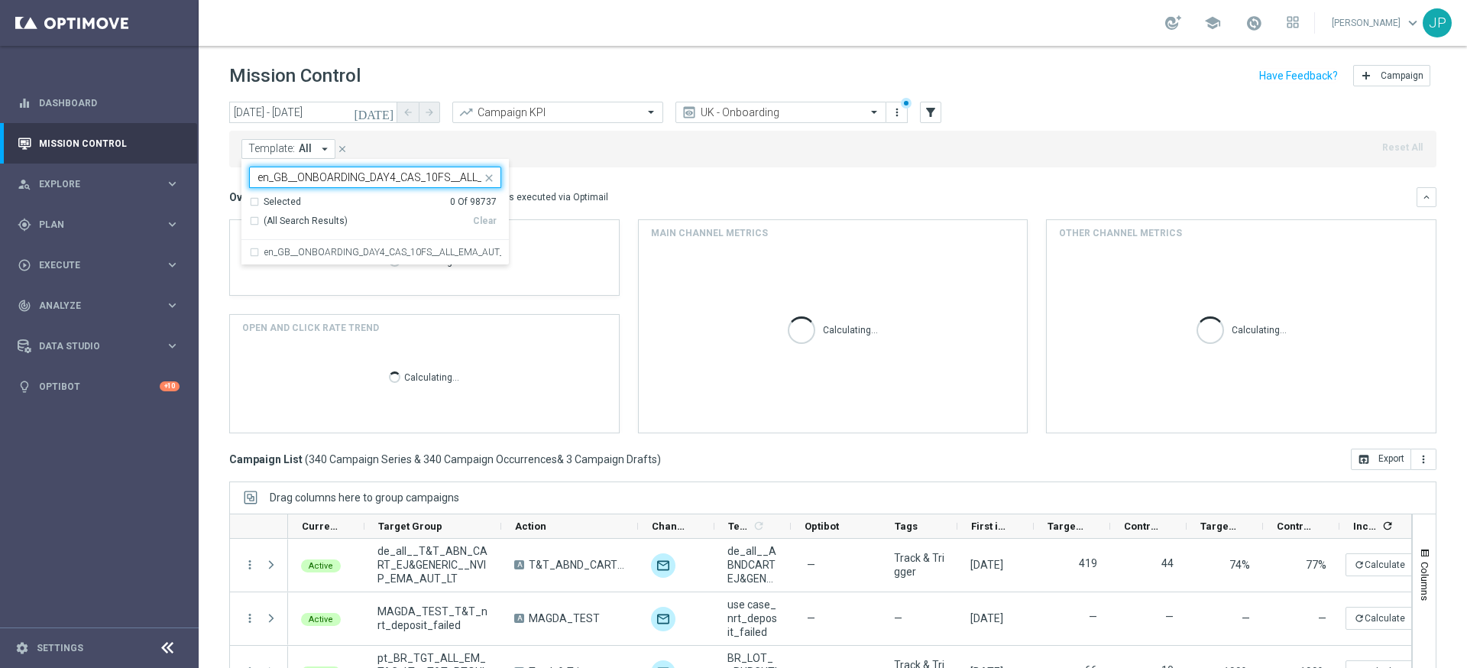
scroll to position [0, 130]
click at [312, 248] on label "en_GB__ONBOARDING_DAY4_CAS_10FS__ALL_EMA_AUT_GM_REBRANDED" at bounding box center [382, 252] width 237 height 9
type input "en_GB__ONBOARDING_DAY4_CAS_10FS__ALL_EMA_AUT_GM_REBRANDED"
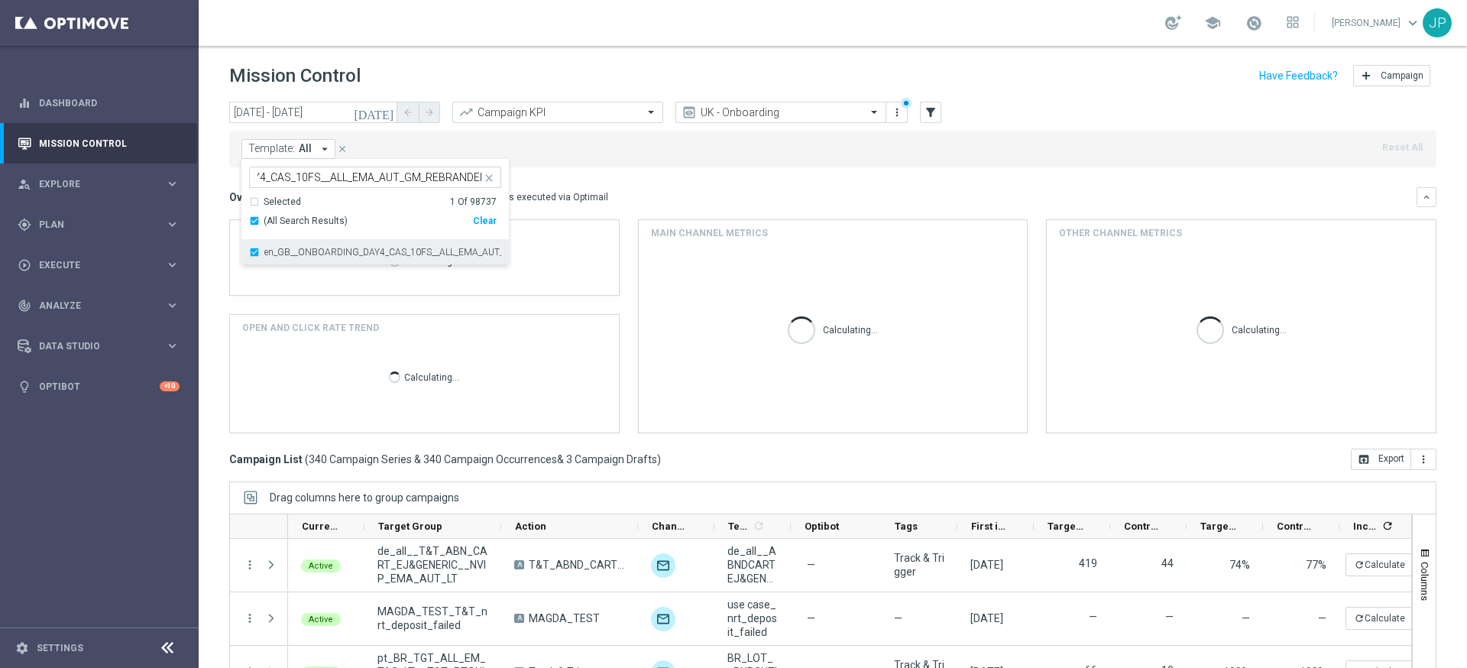
scroll to position [0, 0]
click at [598, 189] on div "Overview: Optimail arrow_drop_down This overview shows data of campaigns execut…" at bounding box center [833, 197] width 1208 height 20
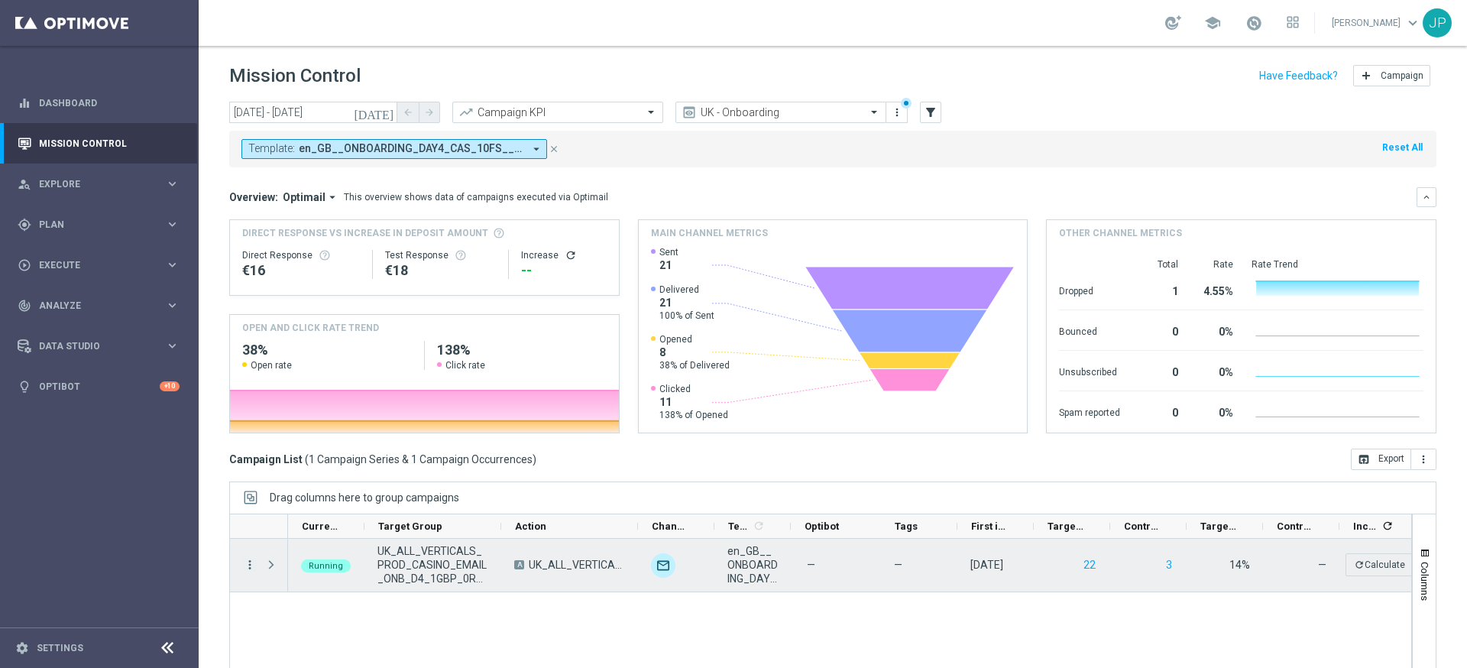
click at [250, 565] on icon "more_vert" at bounding box center [250, 565] width 14 height 14
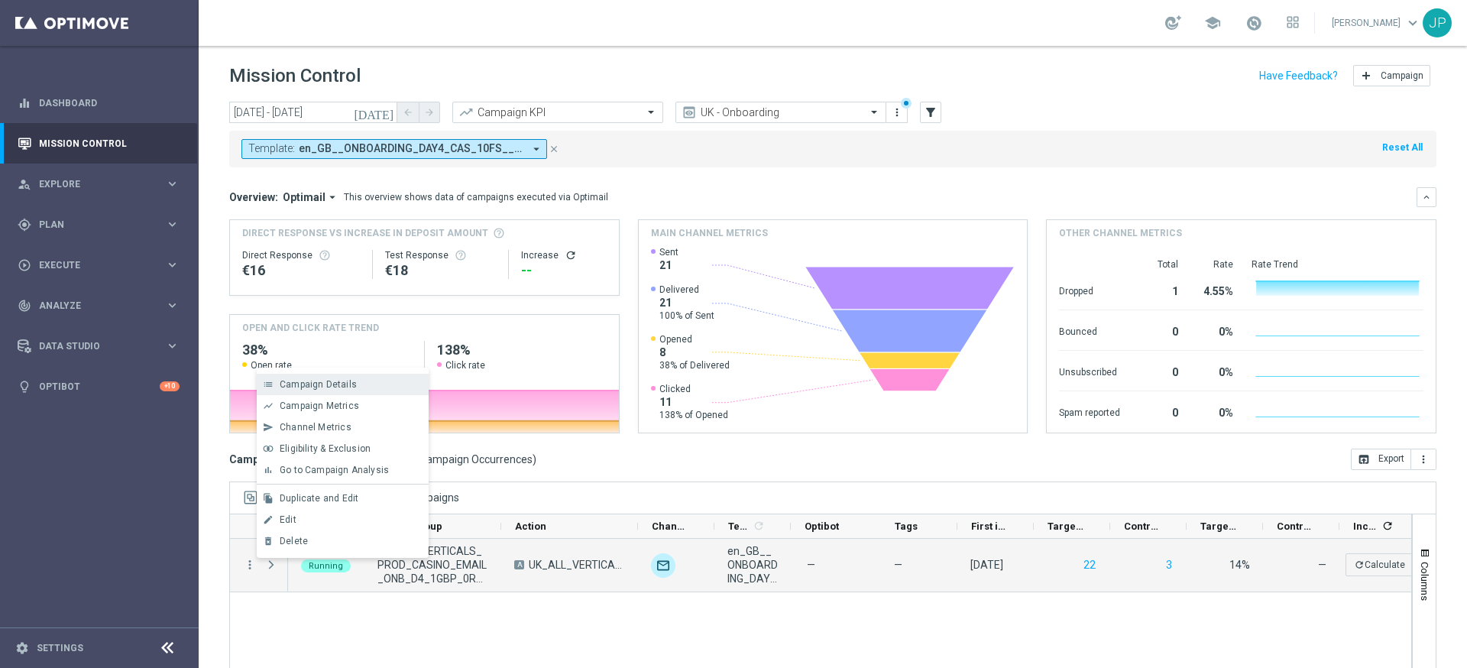
click at [321, 388] on span "Campaign Details" at bounding box center [318, 384] width 77 height 11
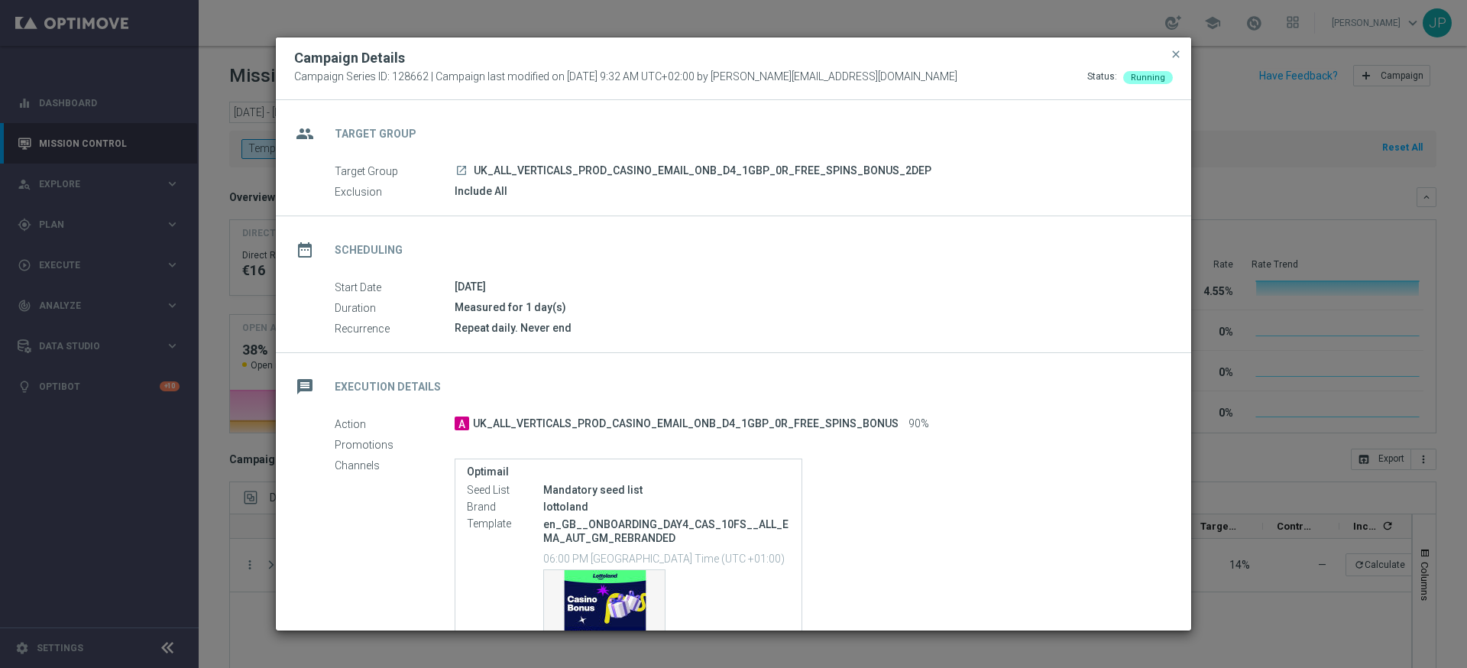
scroll to position [77, 0]
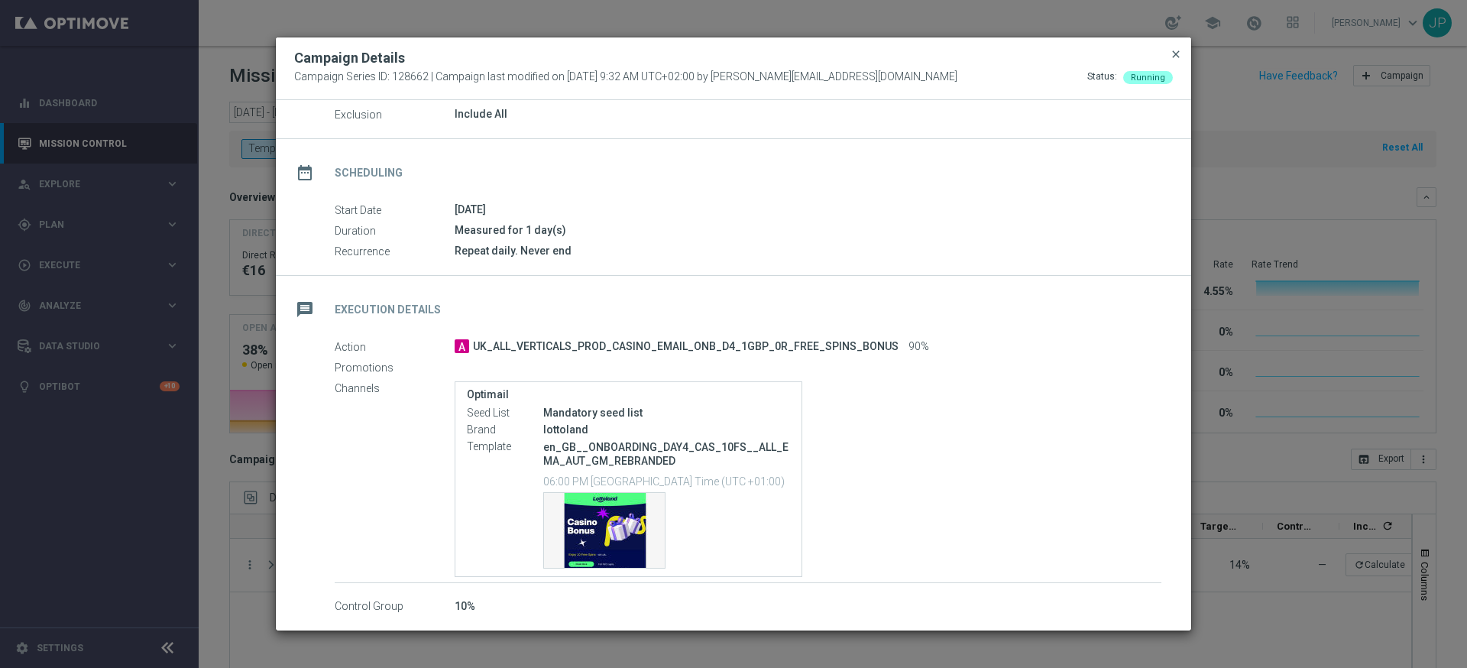
click at [1172, 57] on span "close" at bounding box center [1176, 54] width 12 height 12
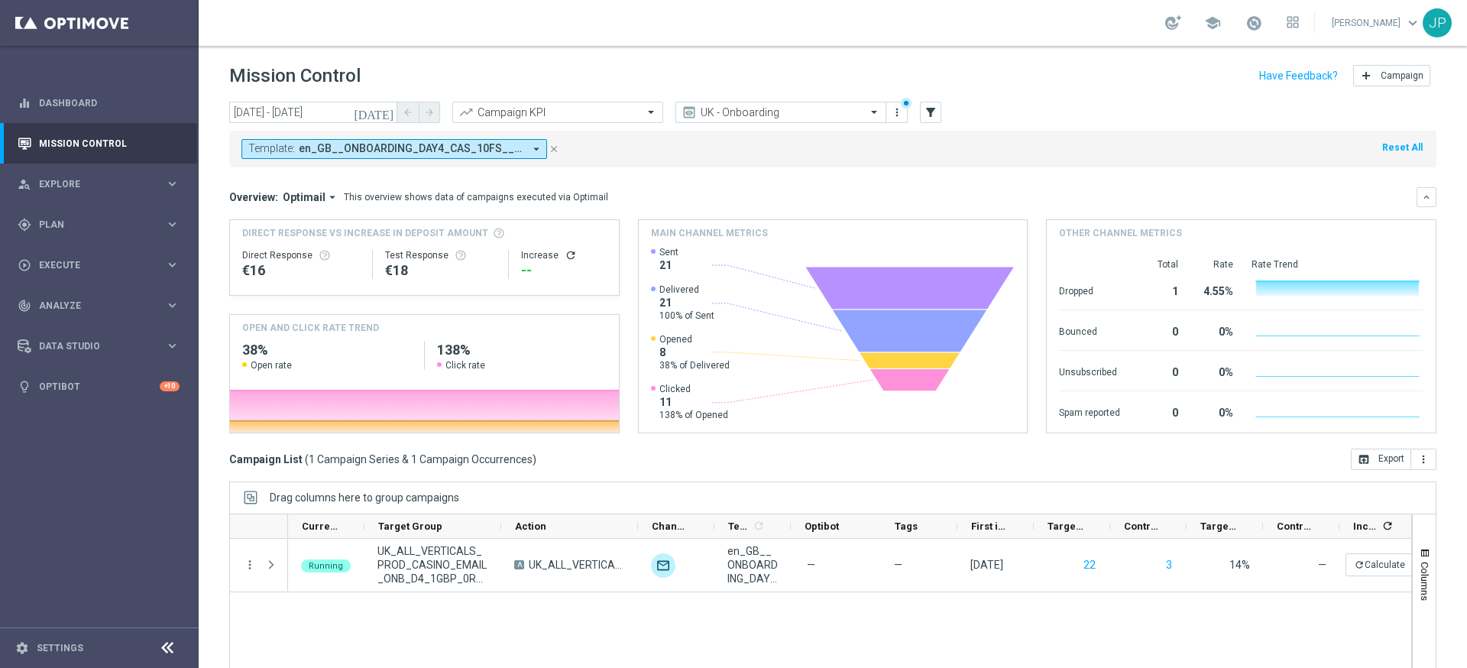
scroll to position [96, 0]
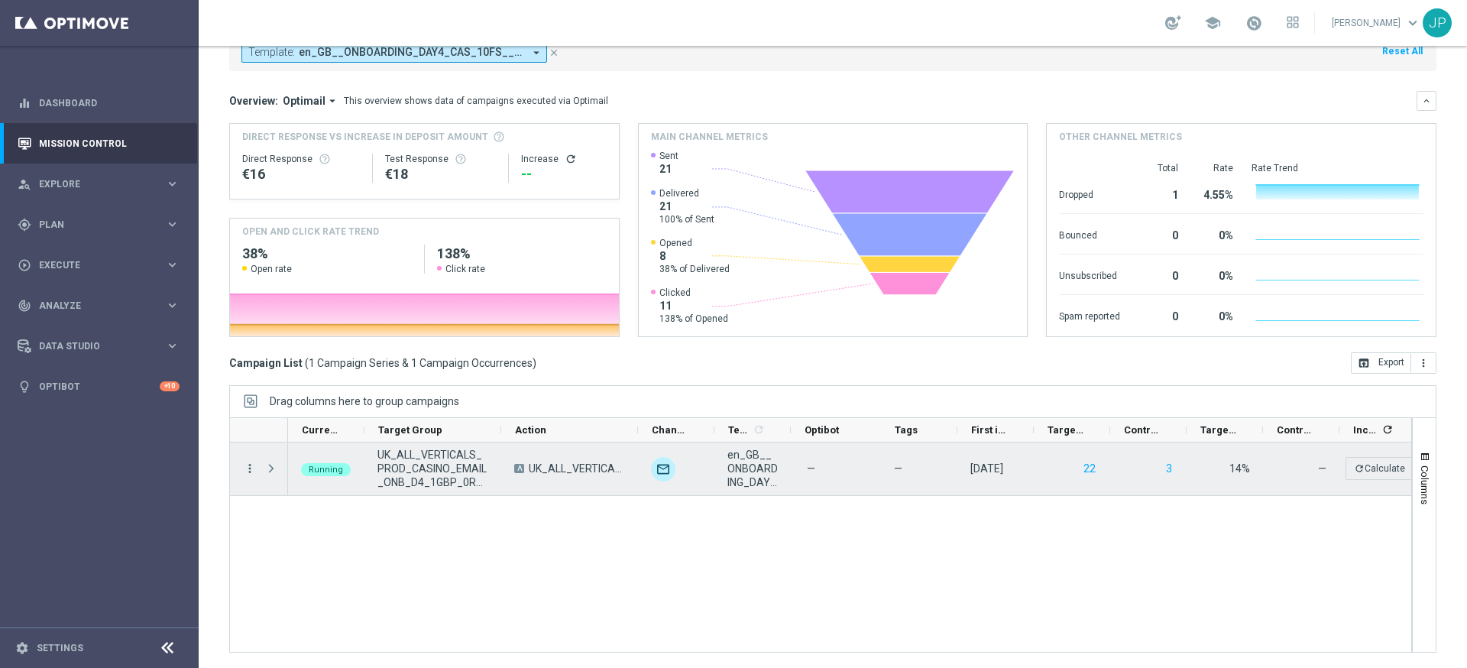
click at [250, 470] on icon "more_vert" at bounding box center [250, 469] width 14 height 14
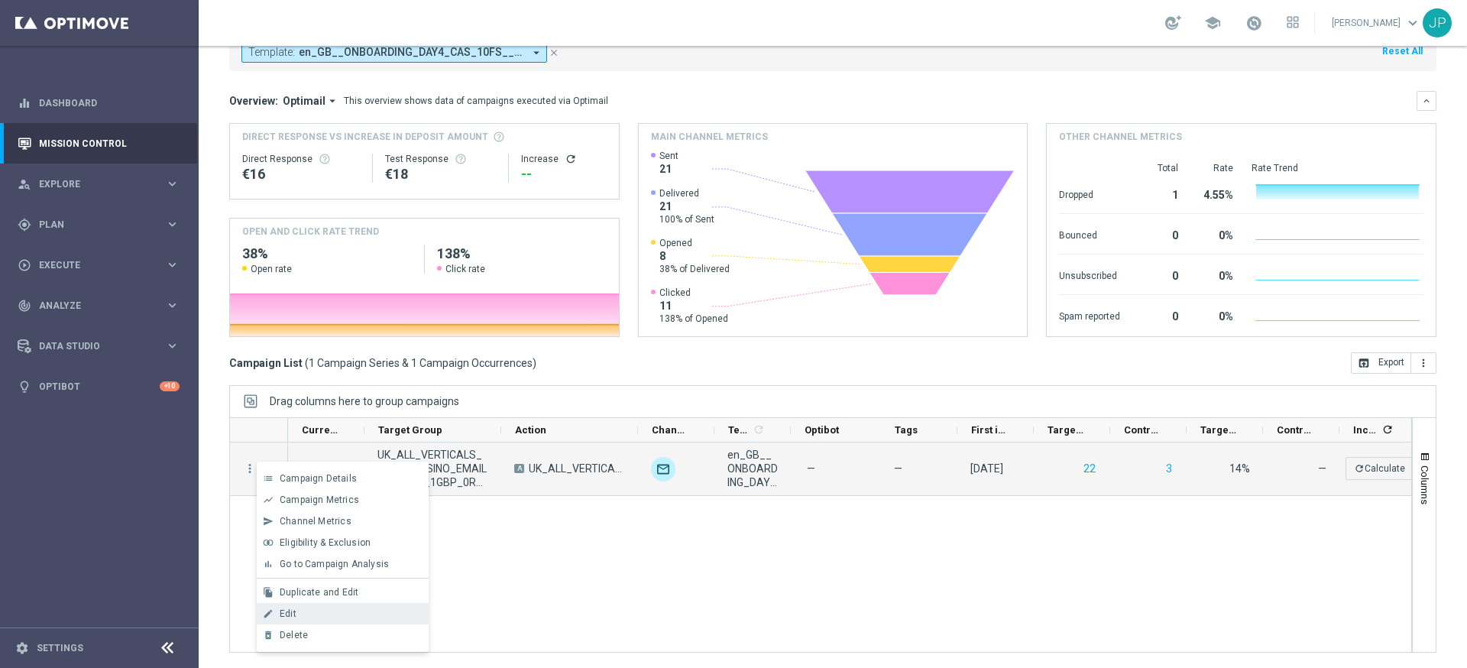
click at [366, 605] on div "edit Edit" at bounding box center [343, 613] width 172 height 21
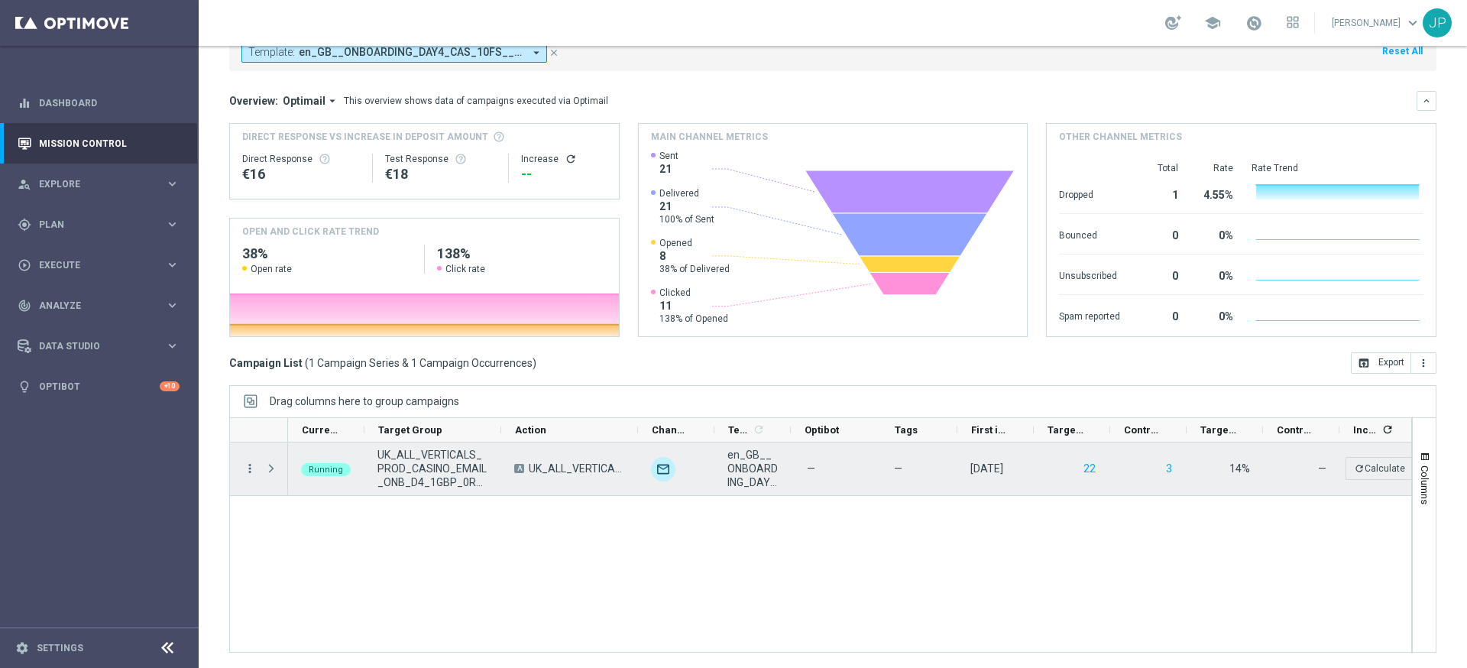
click at [249, 465] on icon "more_vert" at bounding box center [250, 469] width 14 height 14
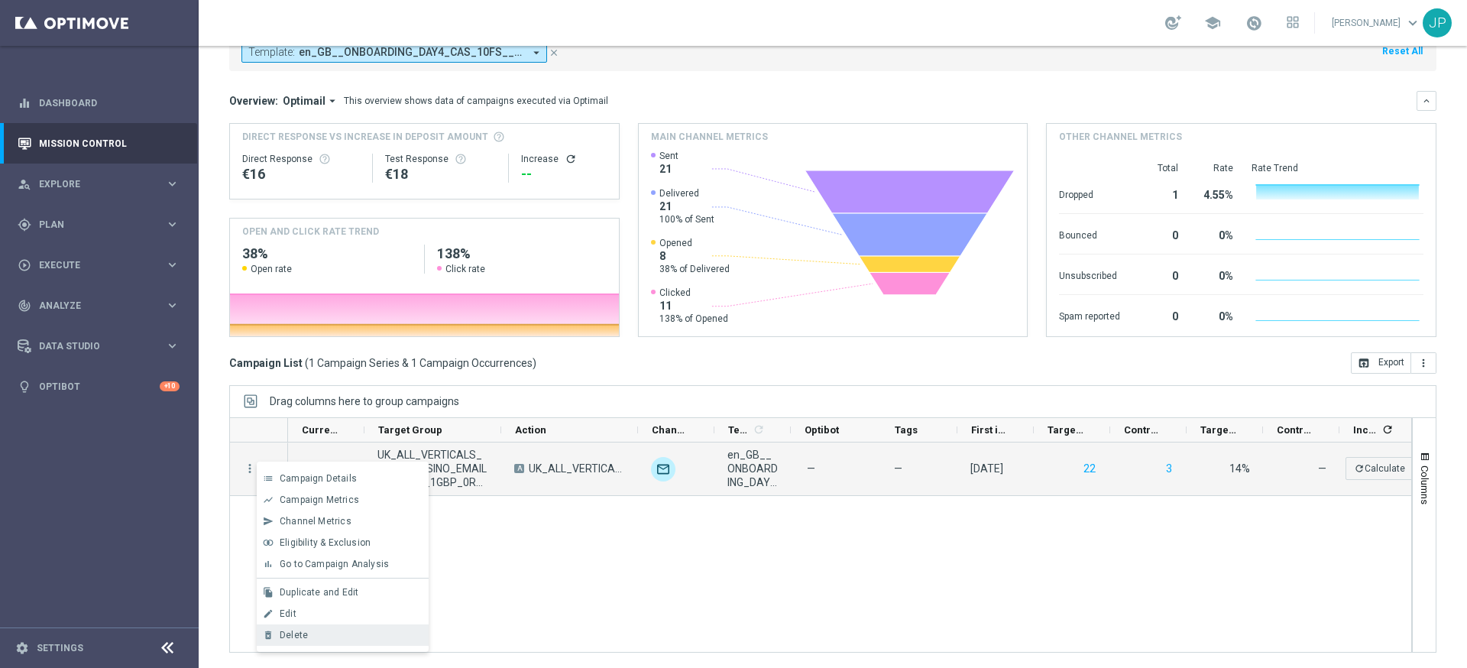
click at [383, 633] on div "Delete" at bounding box center [351, 635] width 142 height 11
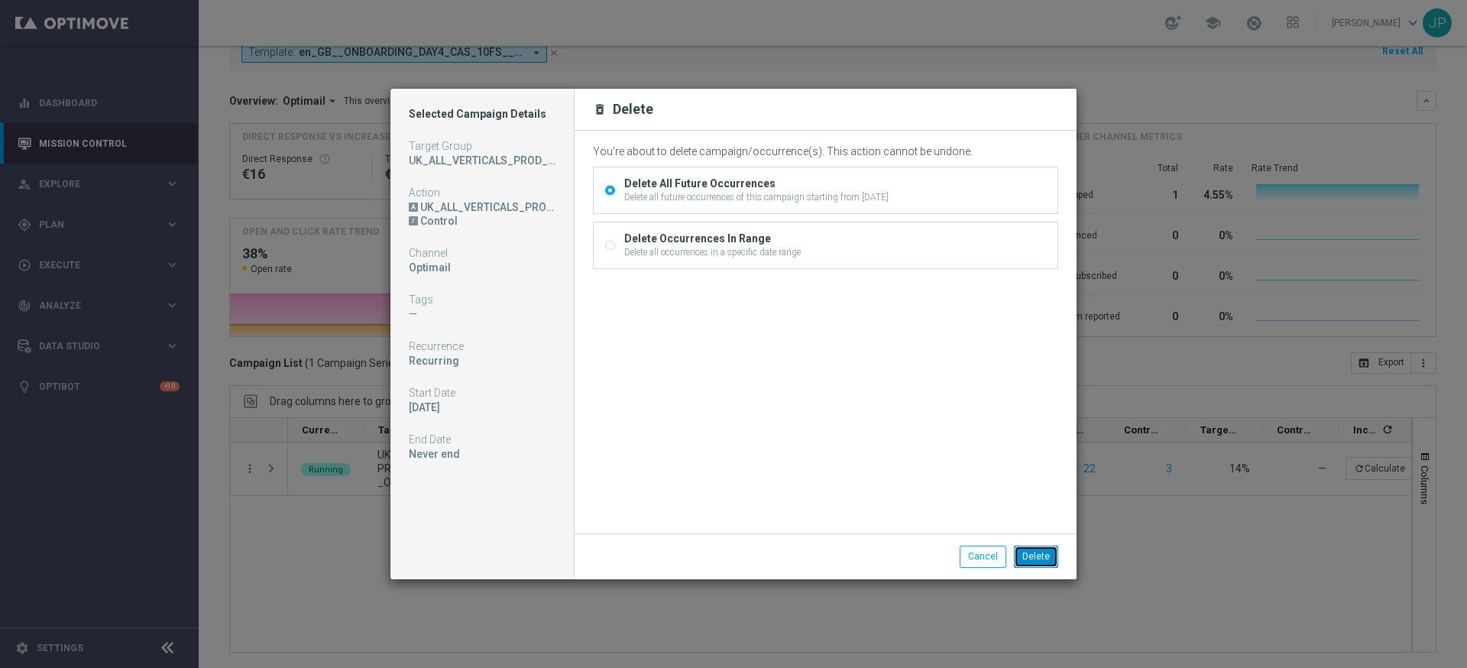
click at [1037, 559] on button "Delete" at bounding box center [1036, 556] width 44 height 21
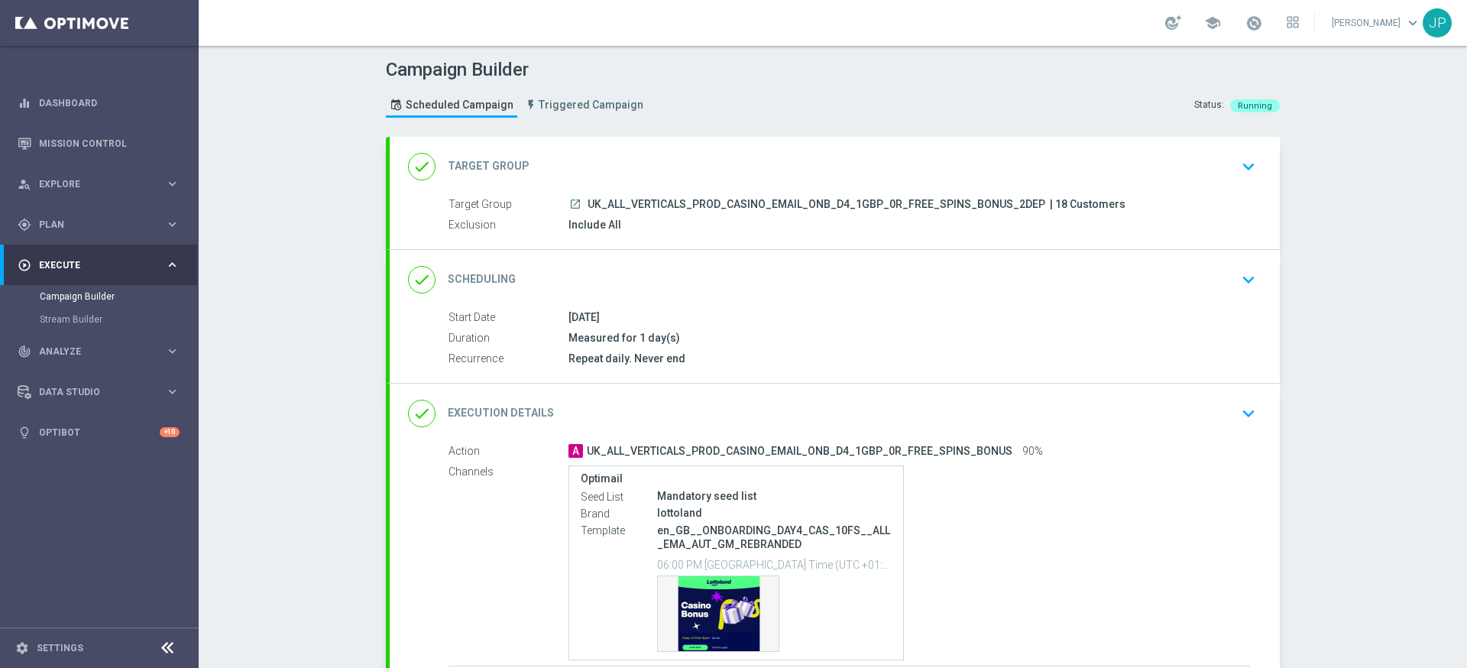
click at [1192, 281] on div "done Scheduling keyboard_arrow_down" at bounding box center [835, 279] width 854 height 29
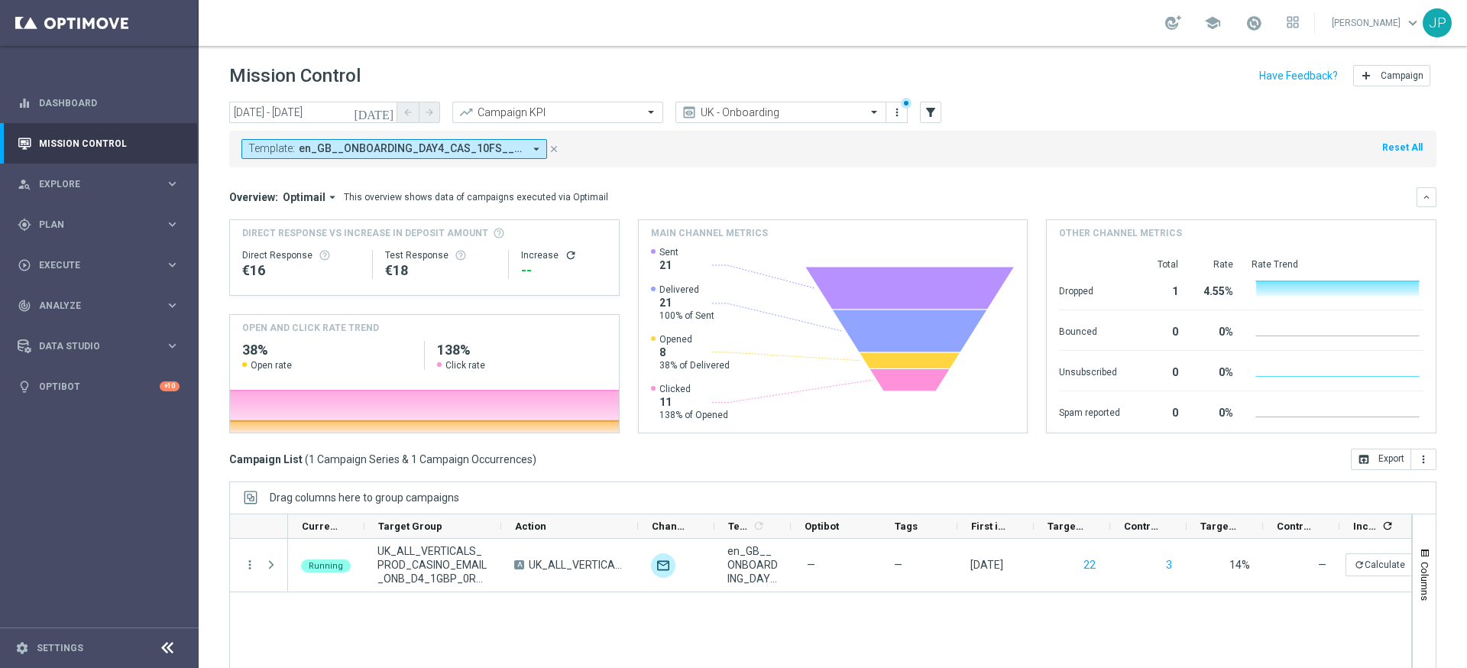
scroll to position [96, 0]
click at [549, 152] on icon "close" at bounding box center [554, 149] width 11 height 11
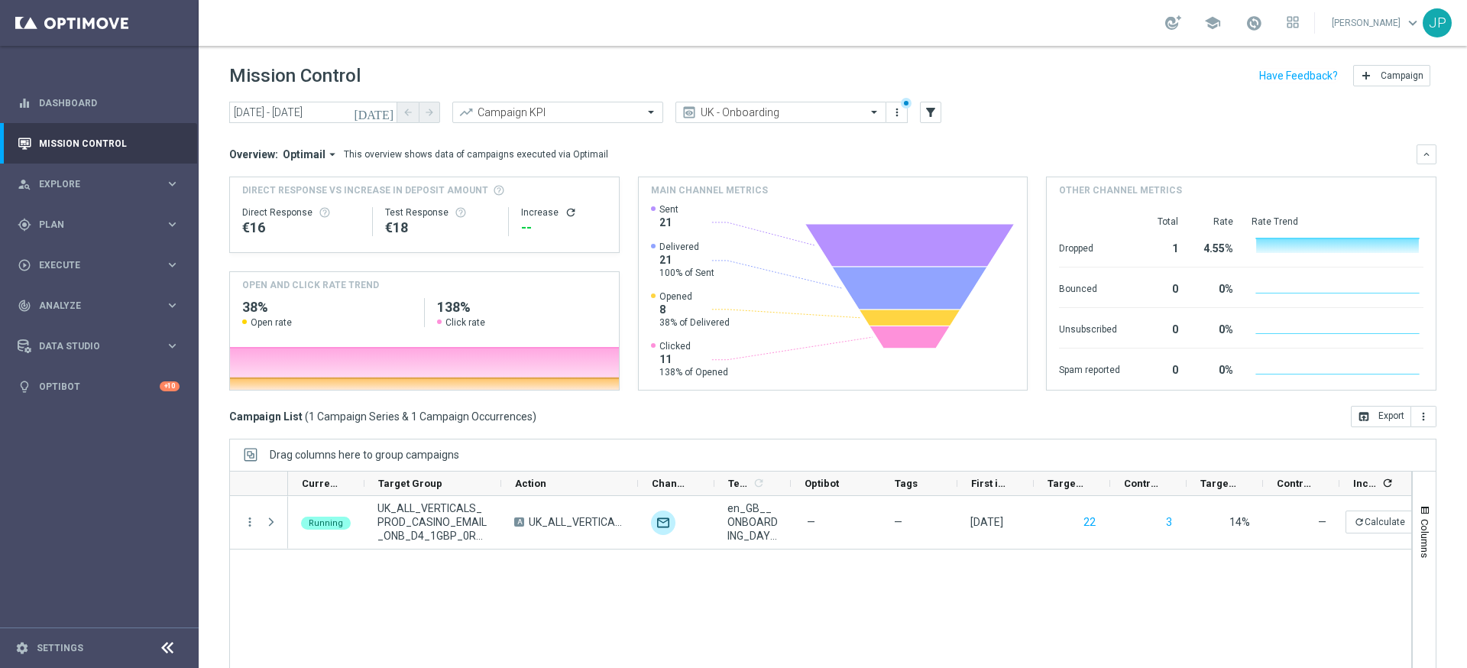
click at [549, 140] on icon "close" at bounding box center [554, 134] width 11 height 11
